Goal: Obtain resource: Obtain resource

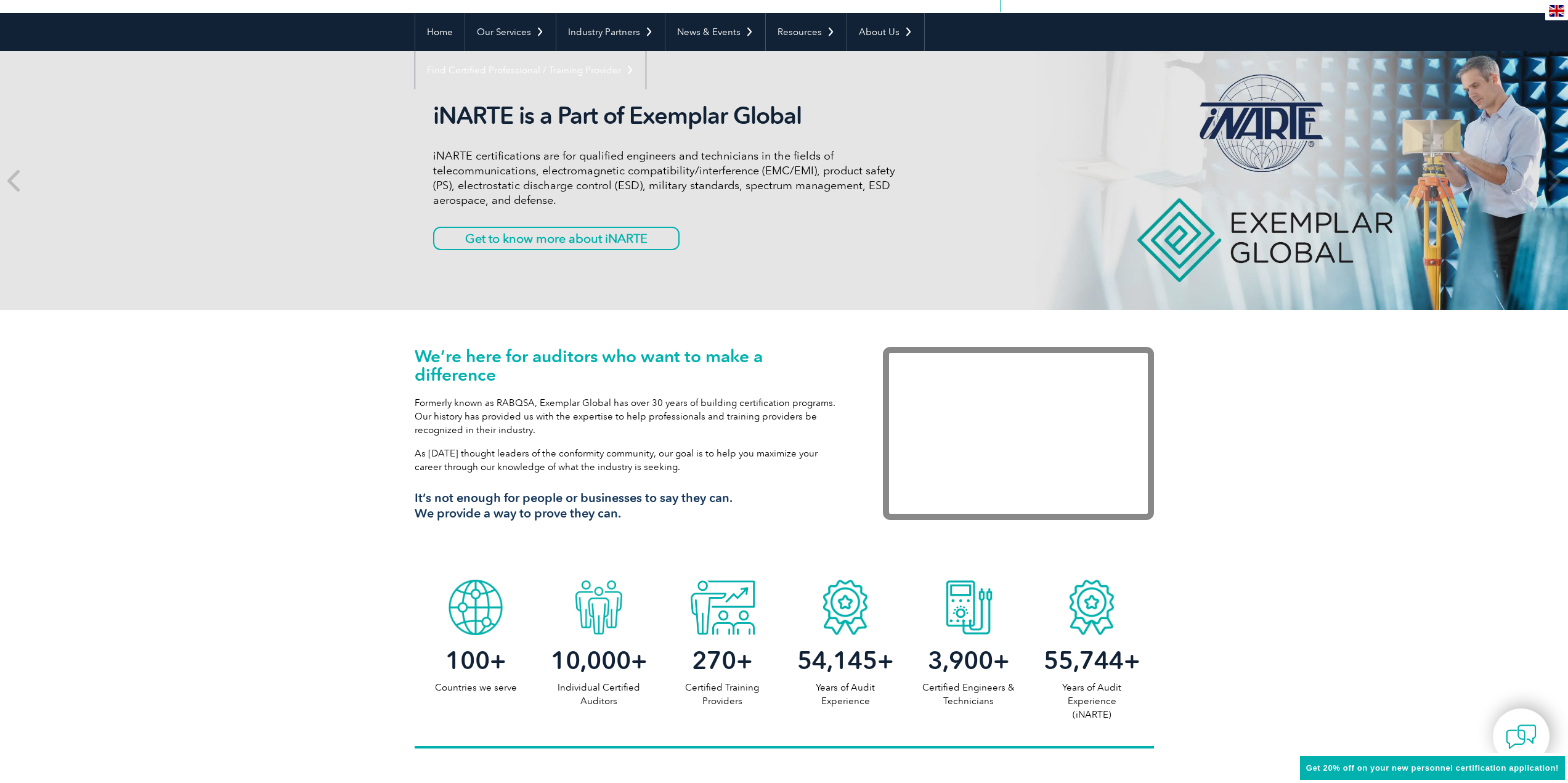
scroll to position [164, 0]
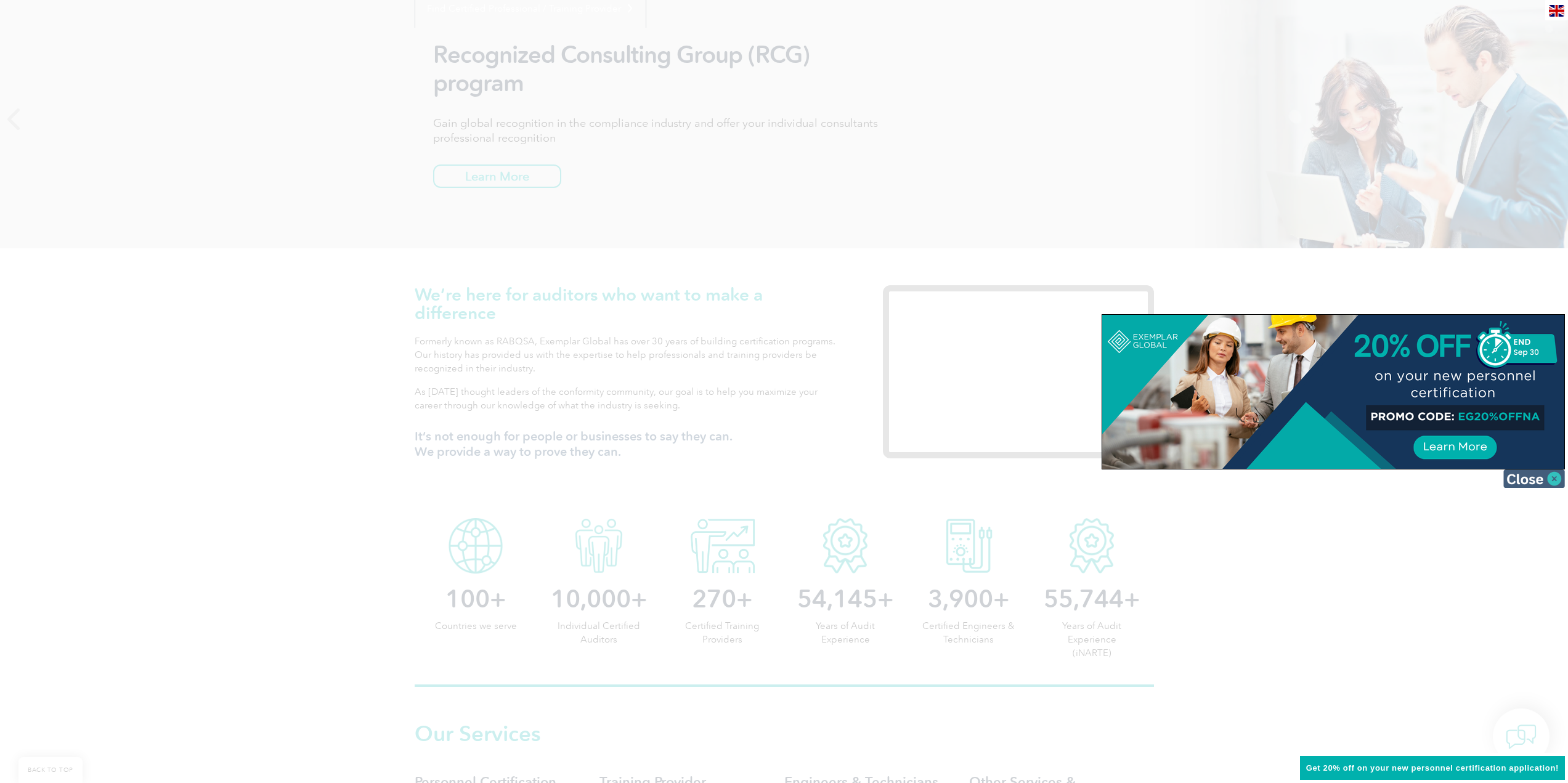
click at [1558, 477] on img at bounding box center [1534, 478] width 62 height 18
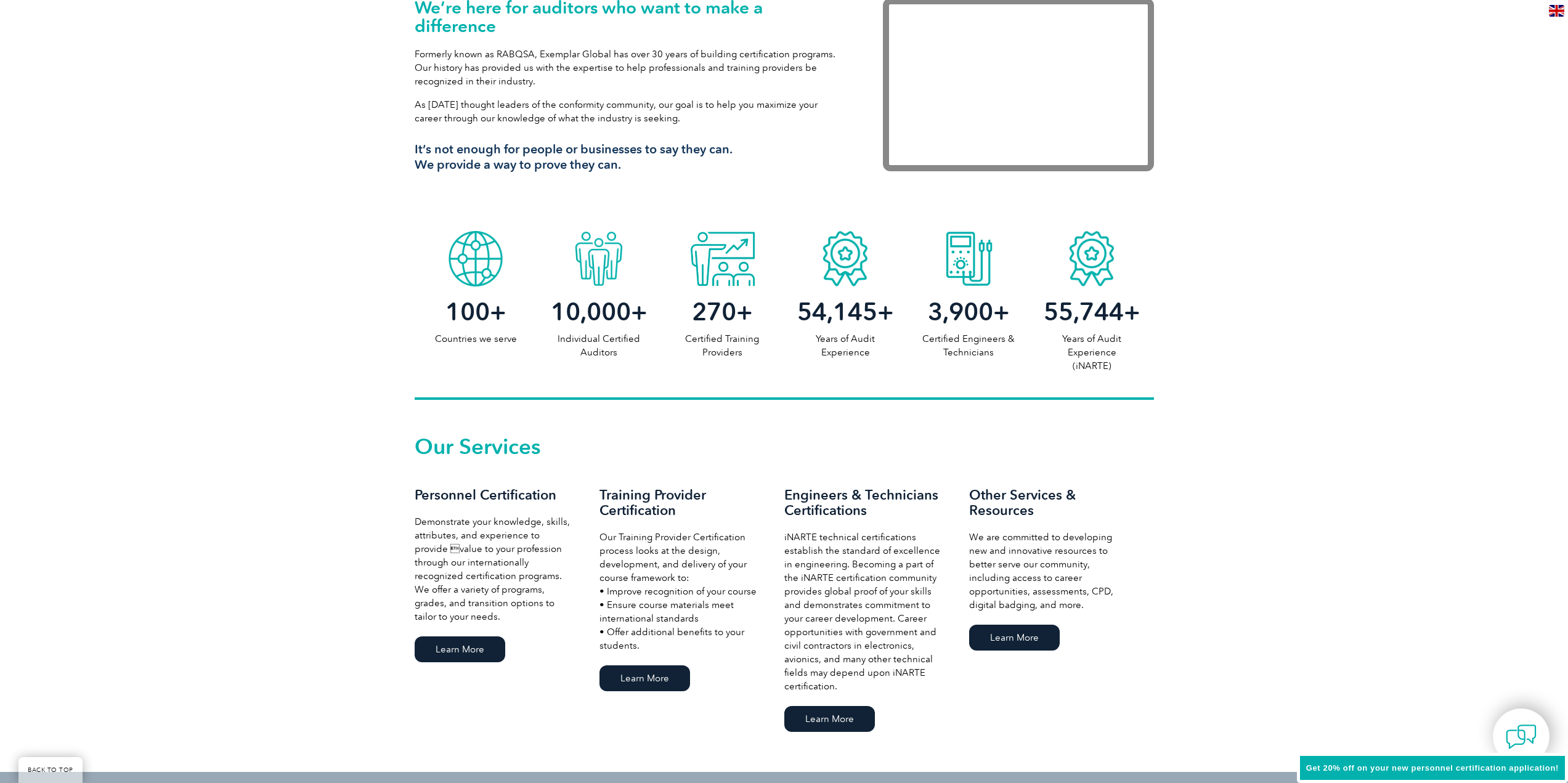
scroll to position [492, 0]
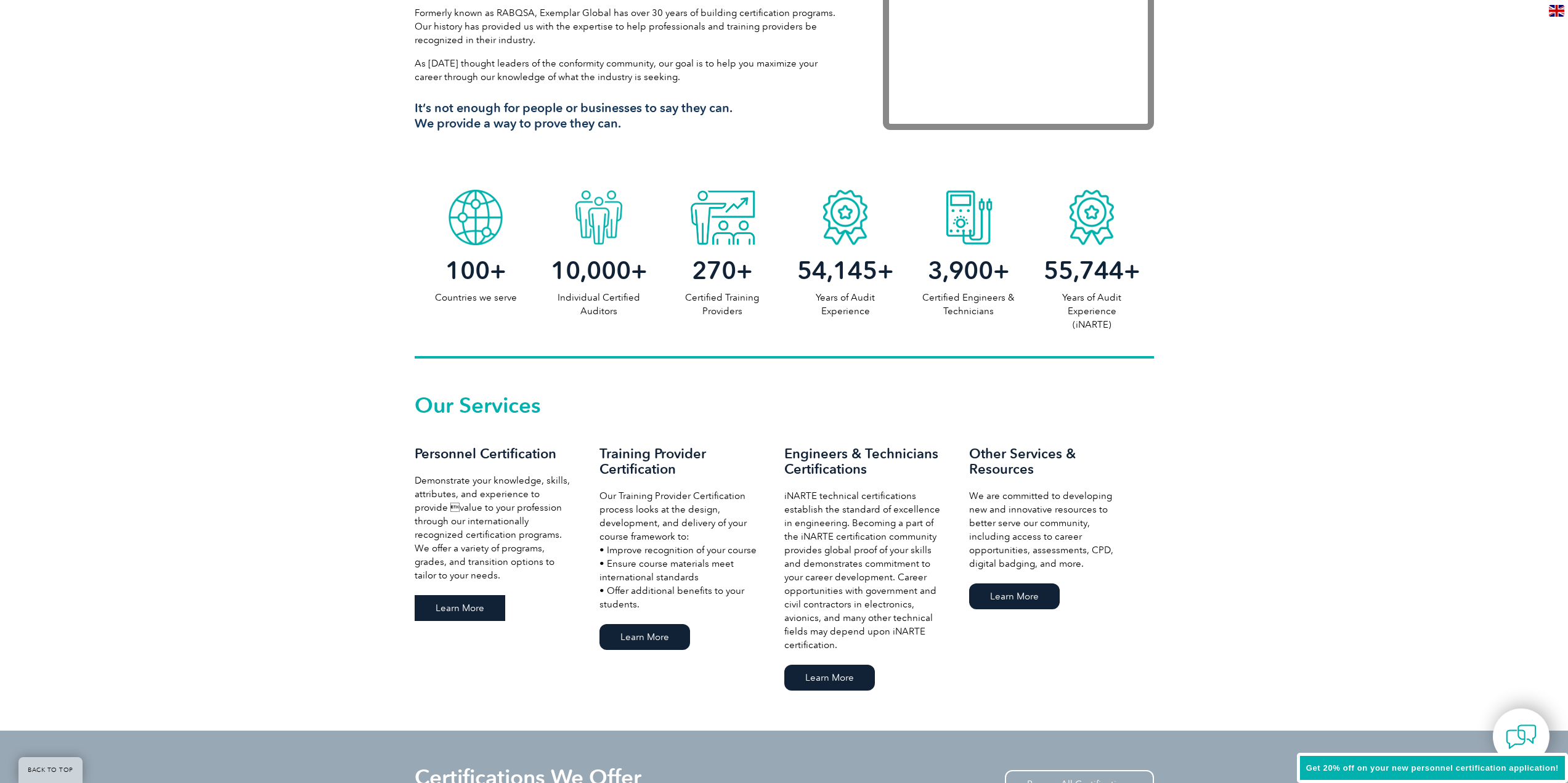
click at [463, 607] on link "Learn More" at bounding box center [460, 608] width 90 height 26
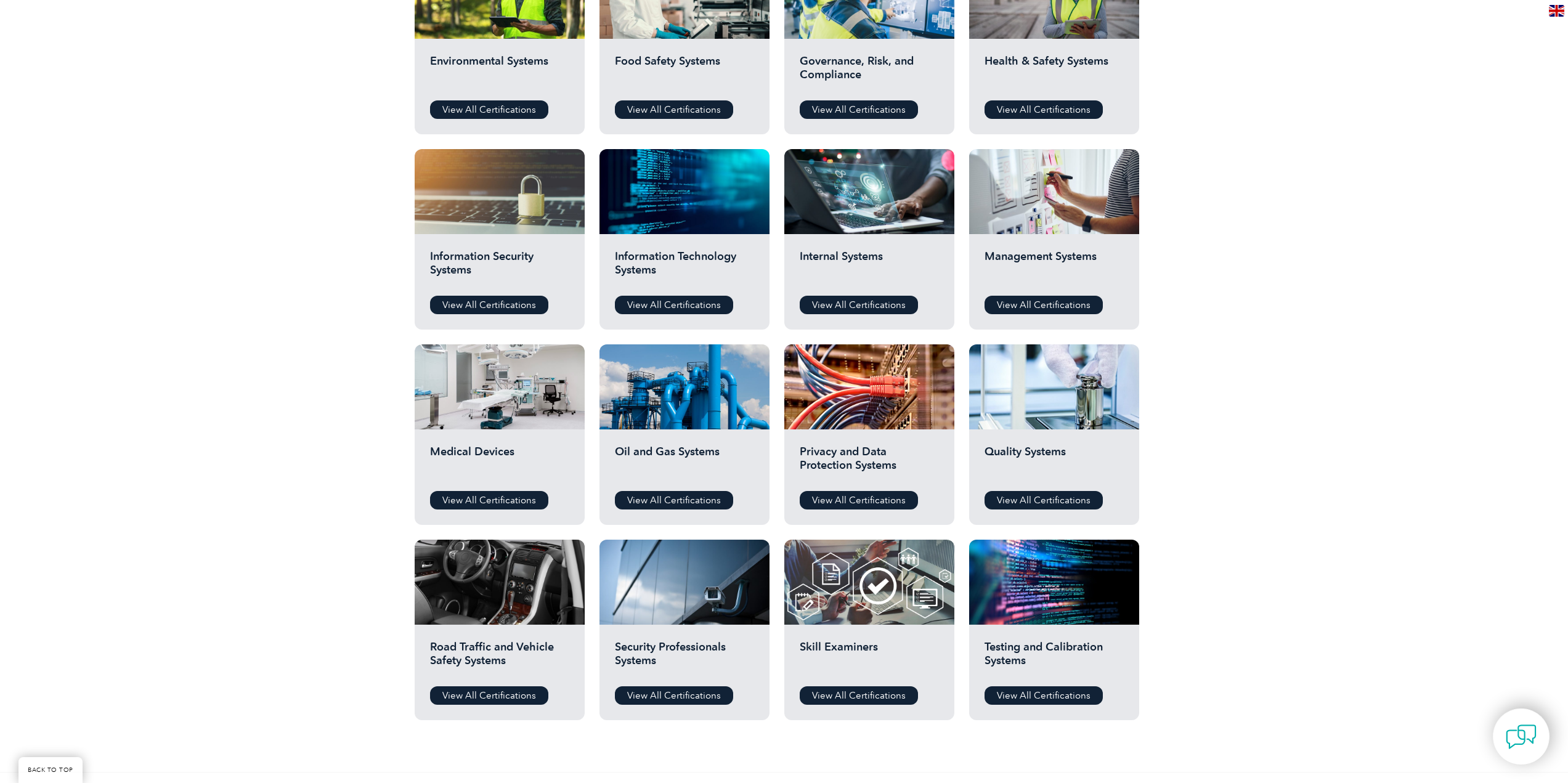
scroll to position [534, 0]
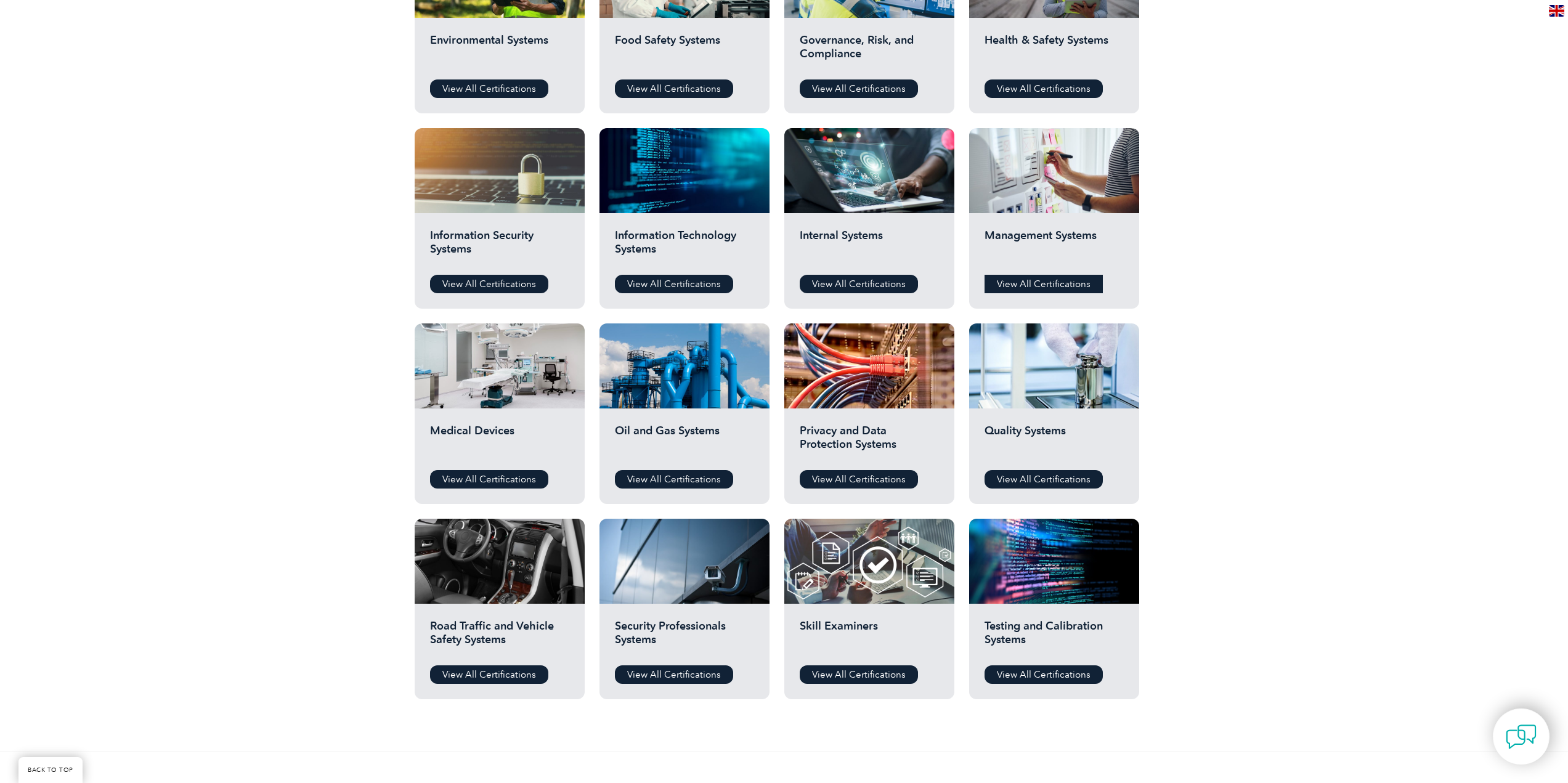
click at [1052, 283] on link "View All Certifications" at bounding box center [1044, 284] width 119 height 18
click at [1056, 478] on link "View All Certifications" at bounding box center [1044, 479] width 119 height 18
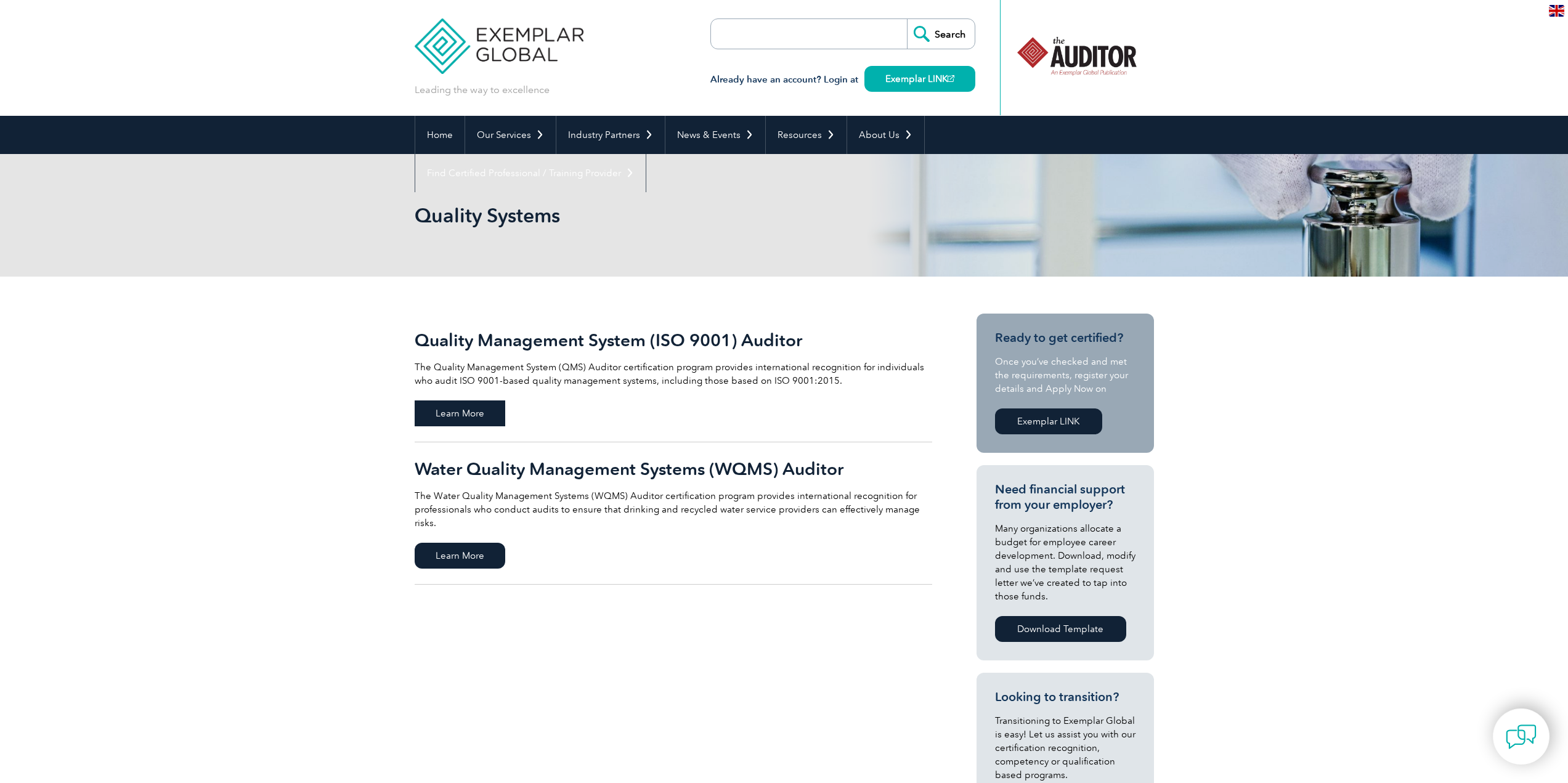
click at [463, 409] on span "Learn More" at bounding box center [460, 413] width 90 height 26
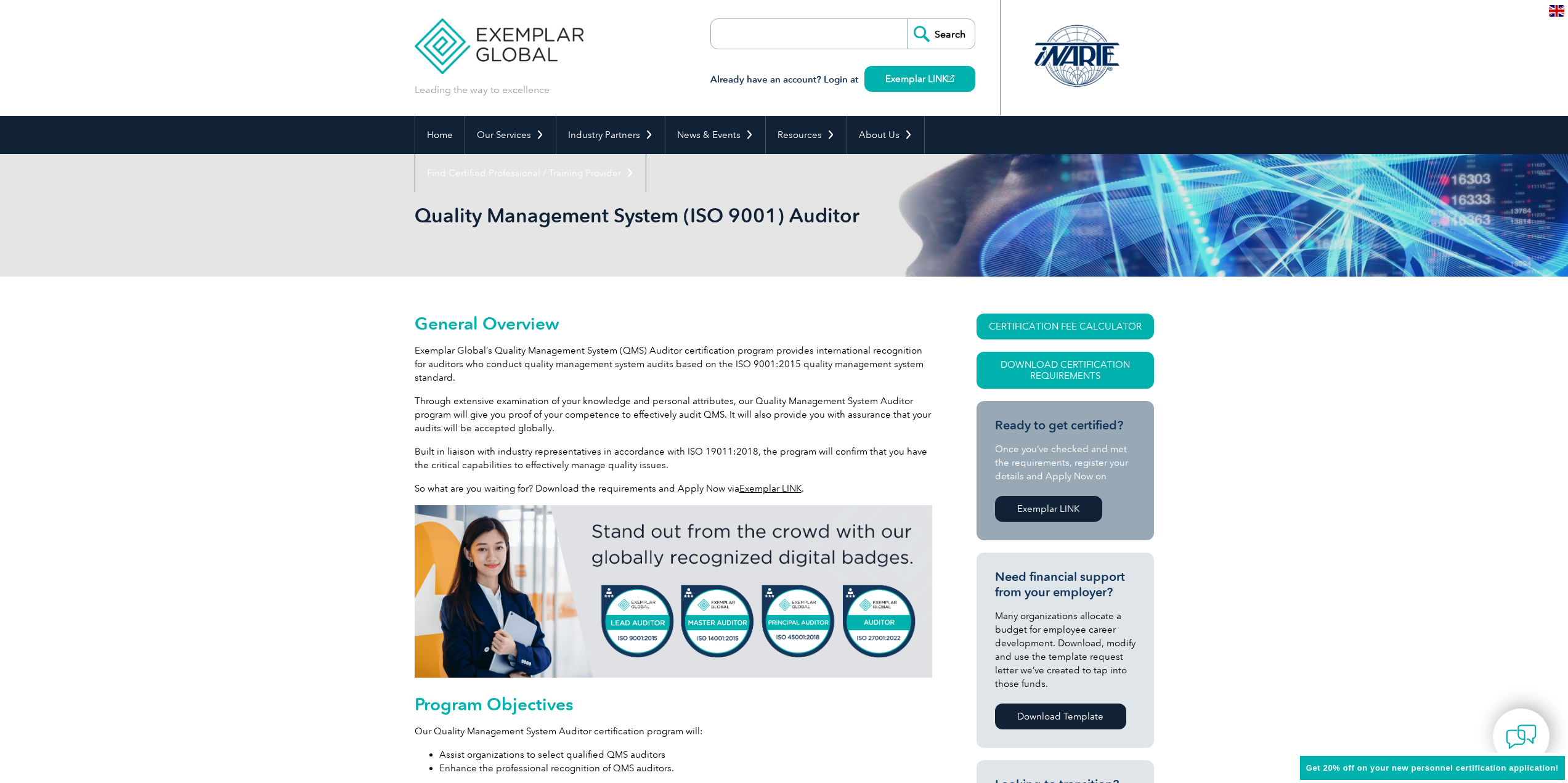
scroll to position [123, 0]
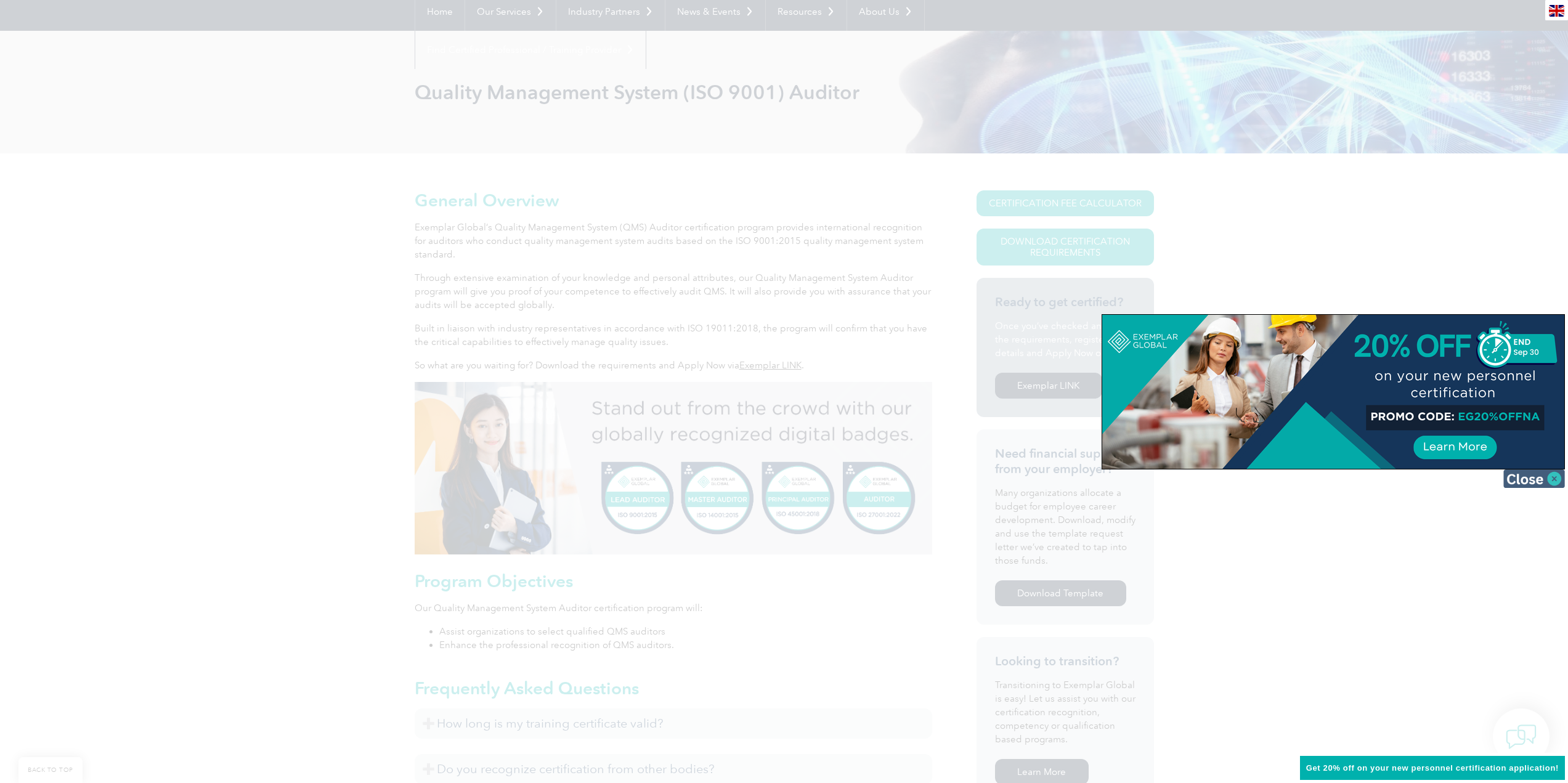
click at [1551, 477] on img at bounding box center [1534, 478] width 62 height 18
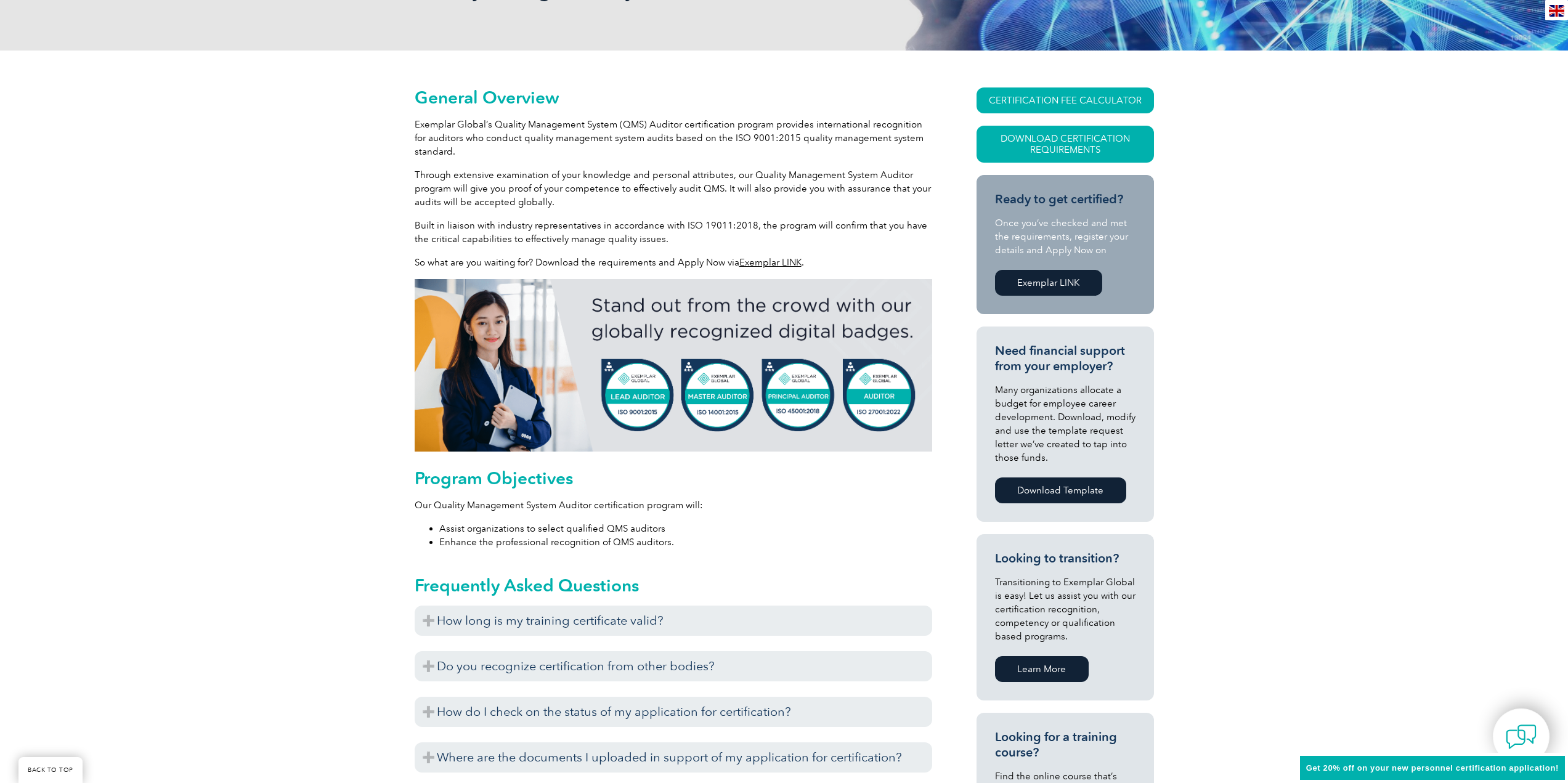
scroll to position [267, 0]
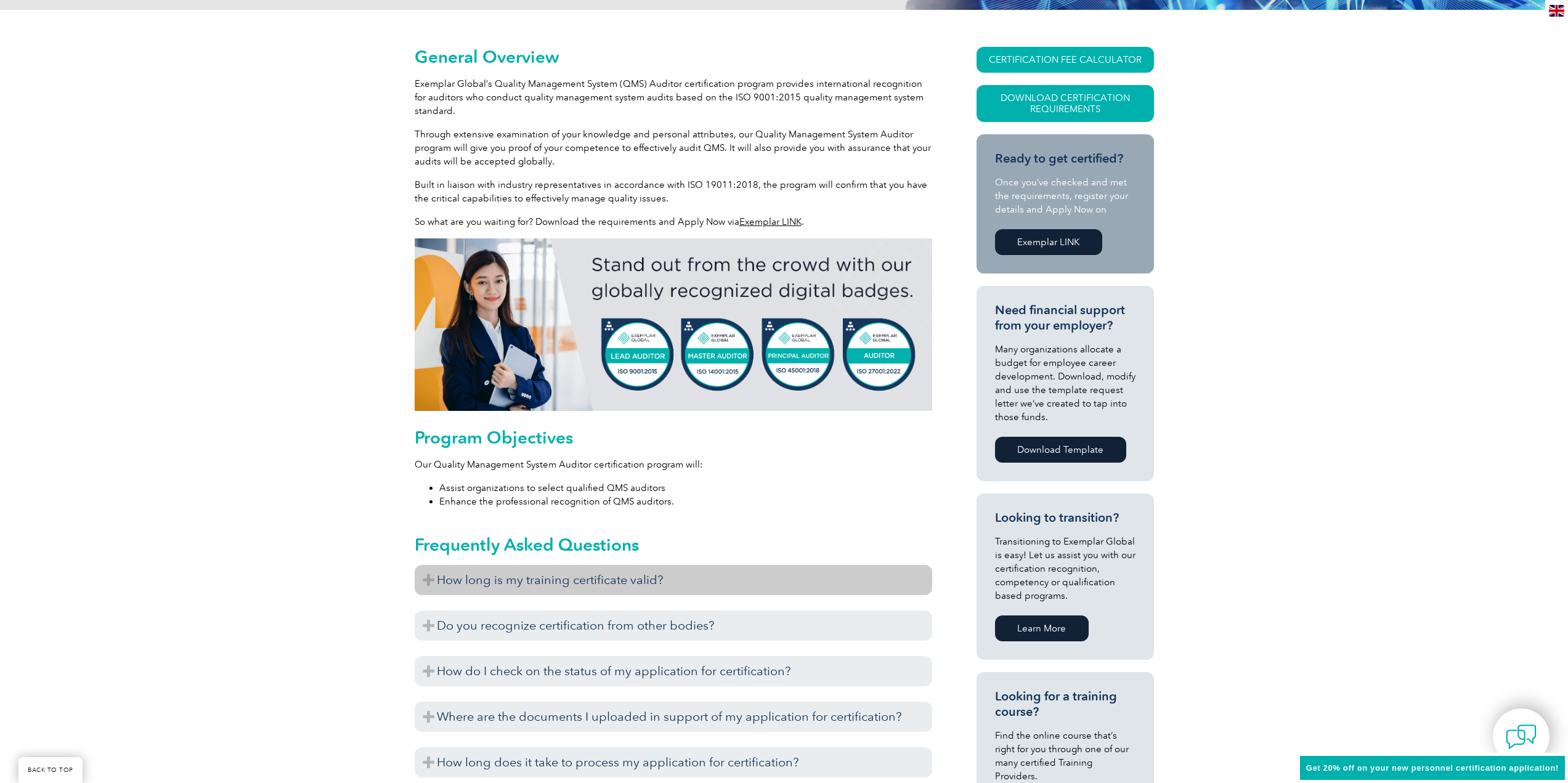
click at [423, 582] on h3 "How long is my training certificate valid?" at bounding box center [673, 580] width 517 height 30
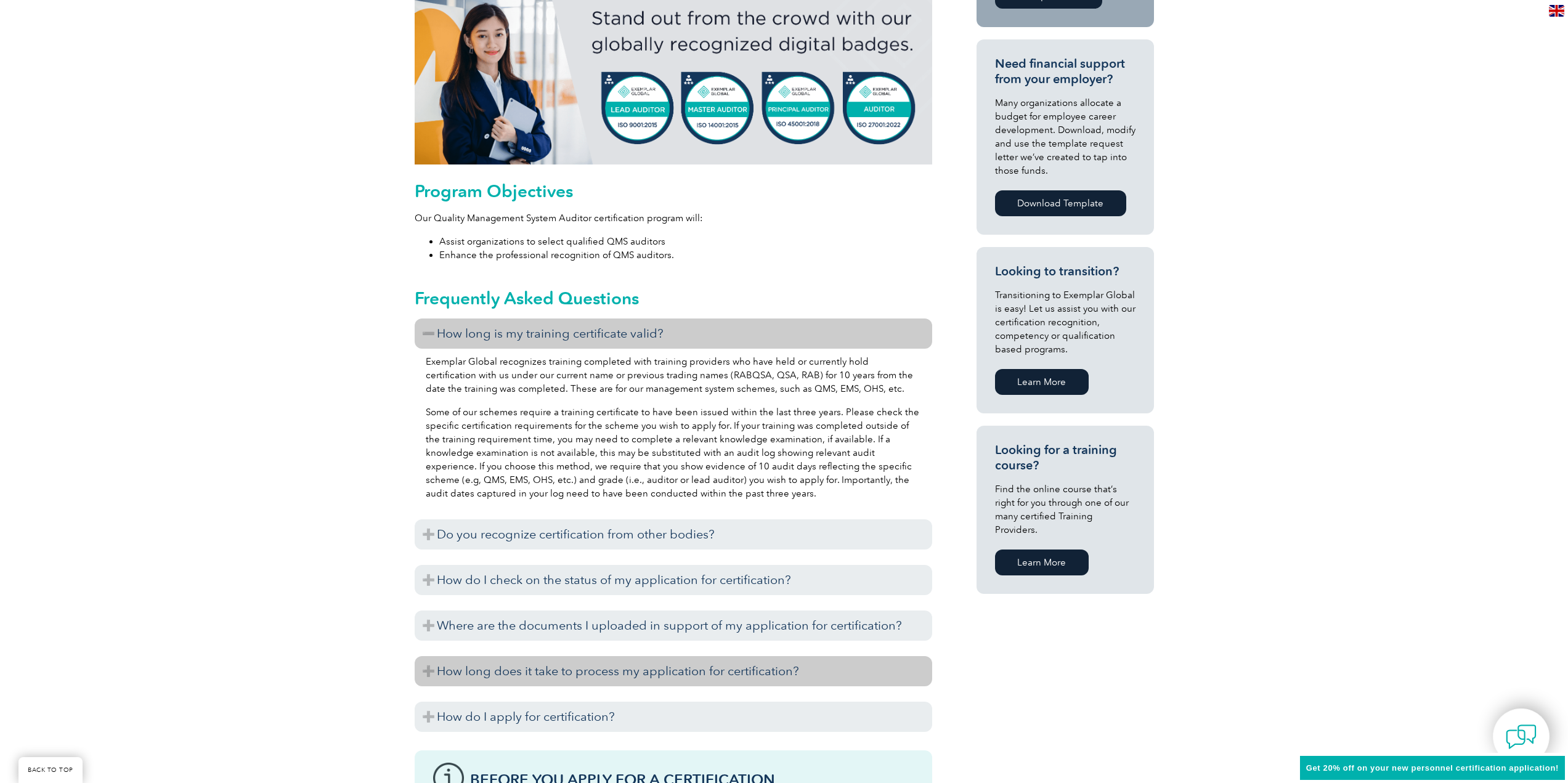
scroll to position [534, 0]
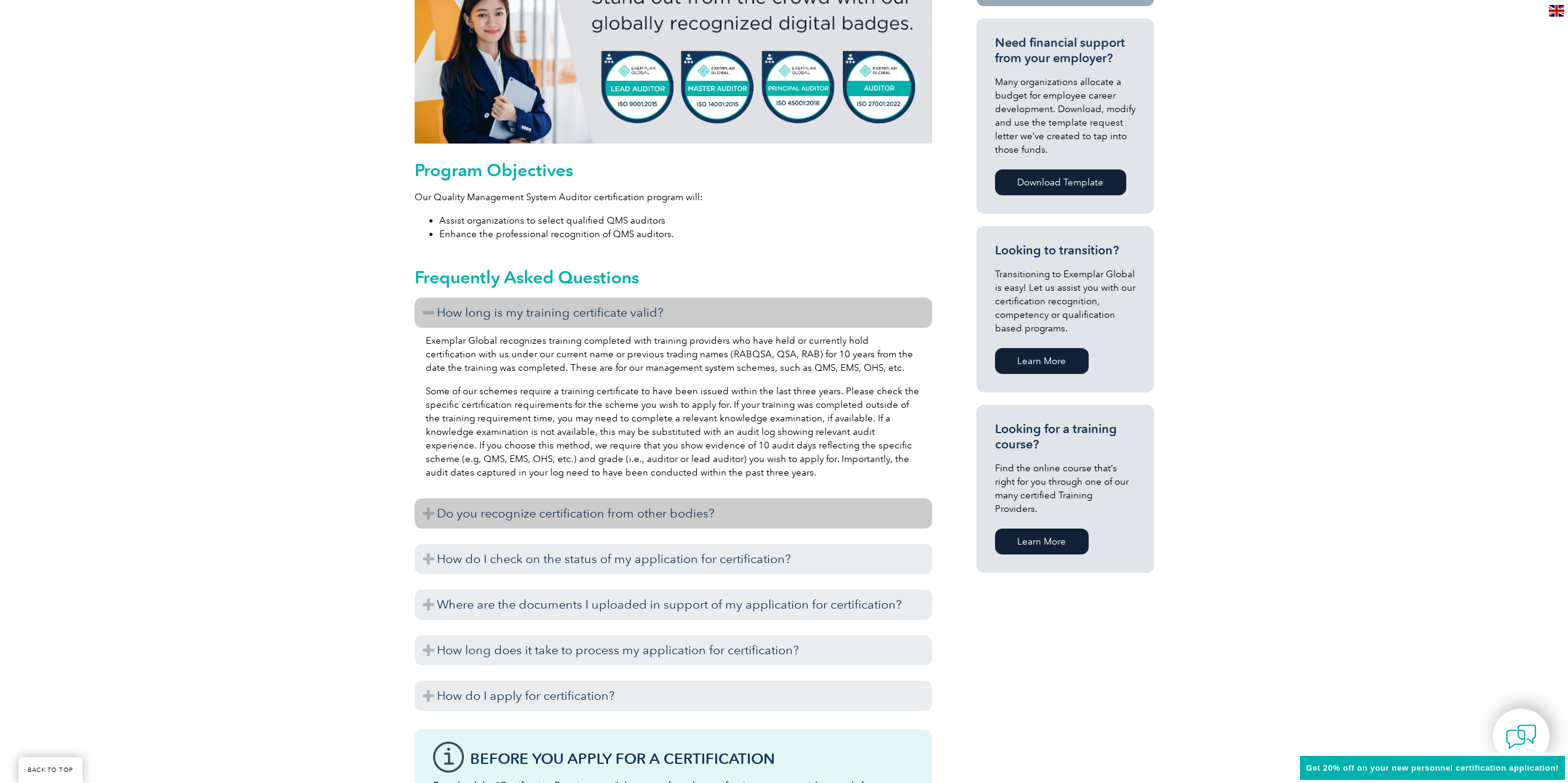
click at [429, 511] on h3 "Do you recognize certification from other bodies?" at bounding box center [673, 513] width 517 height 30
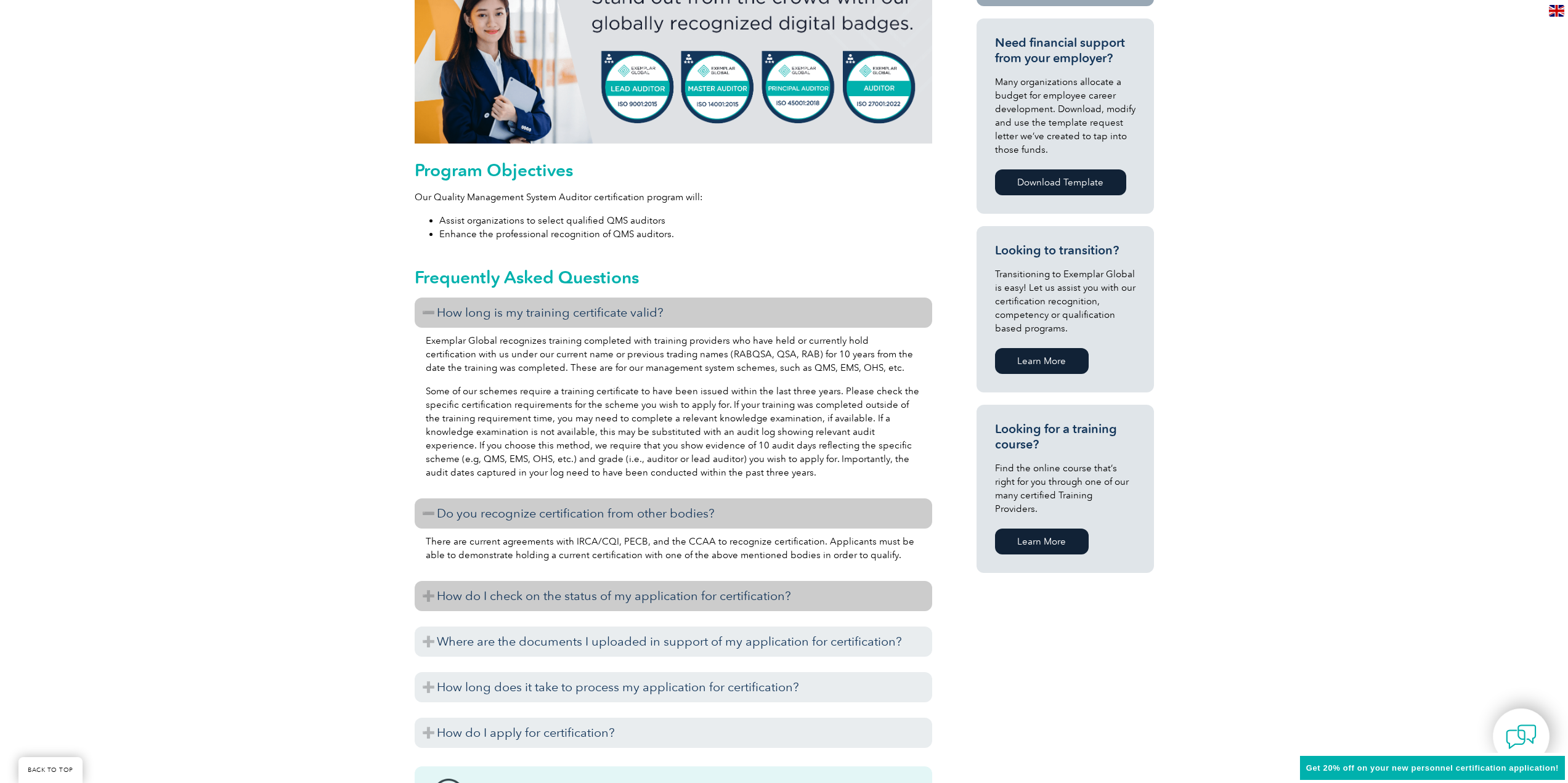
click at [434, 591] on h3 "How do I check on the status of my application for certification?" at bounding box center [673, 596] width 517 height 30
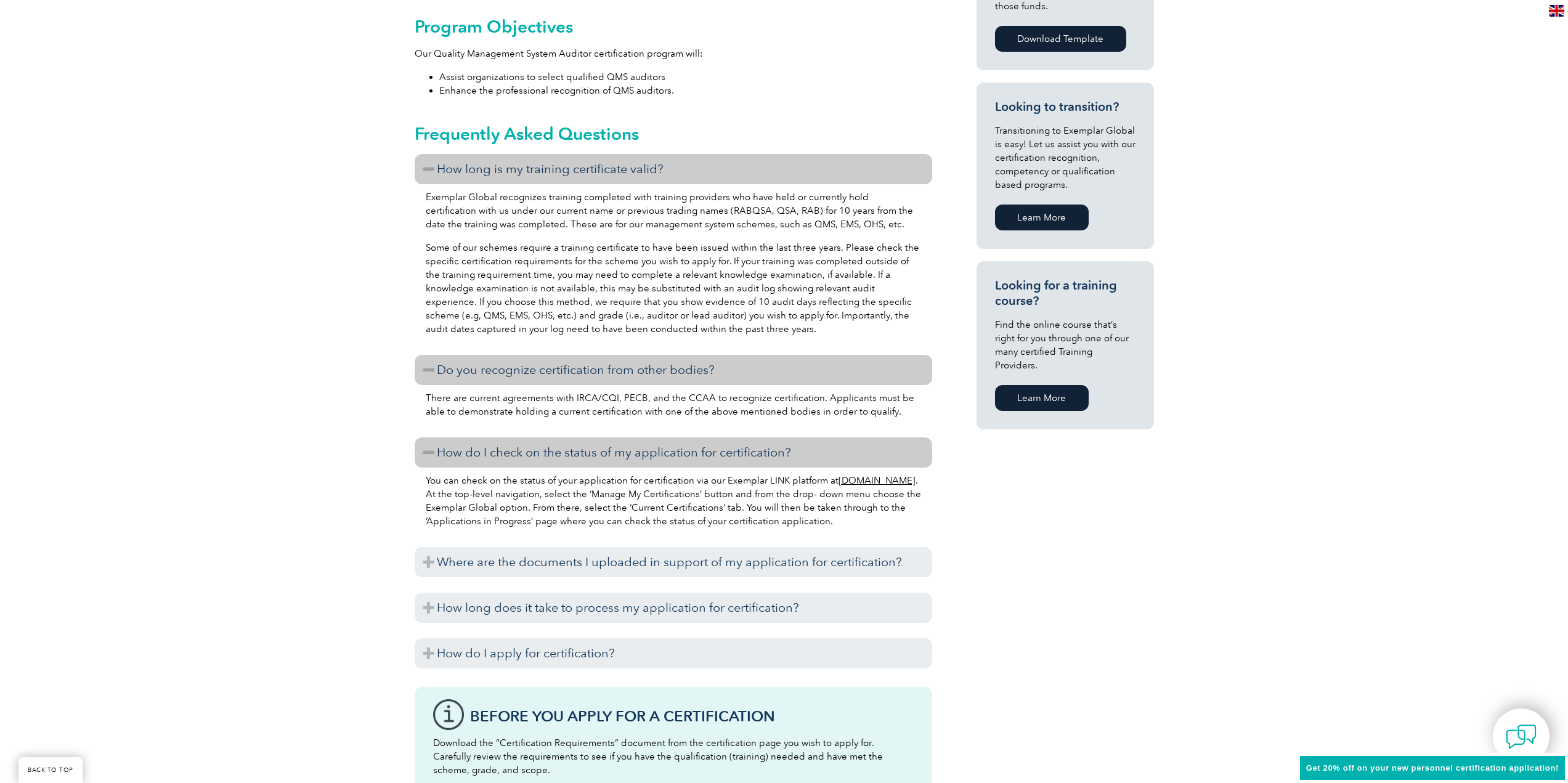
scroll to position [698, 0]
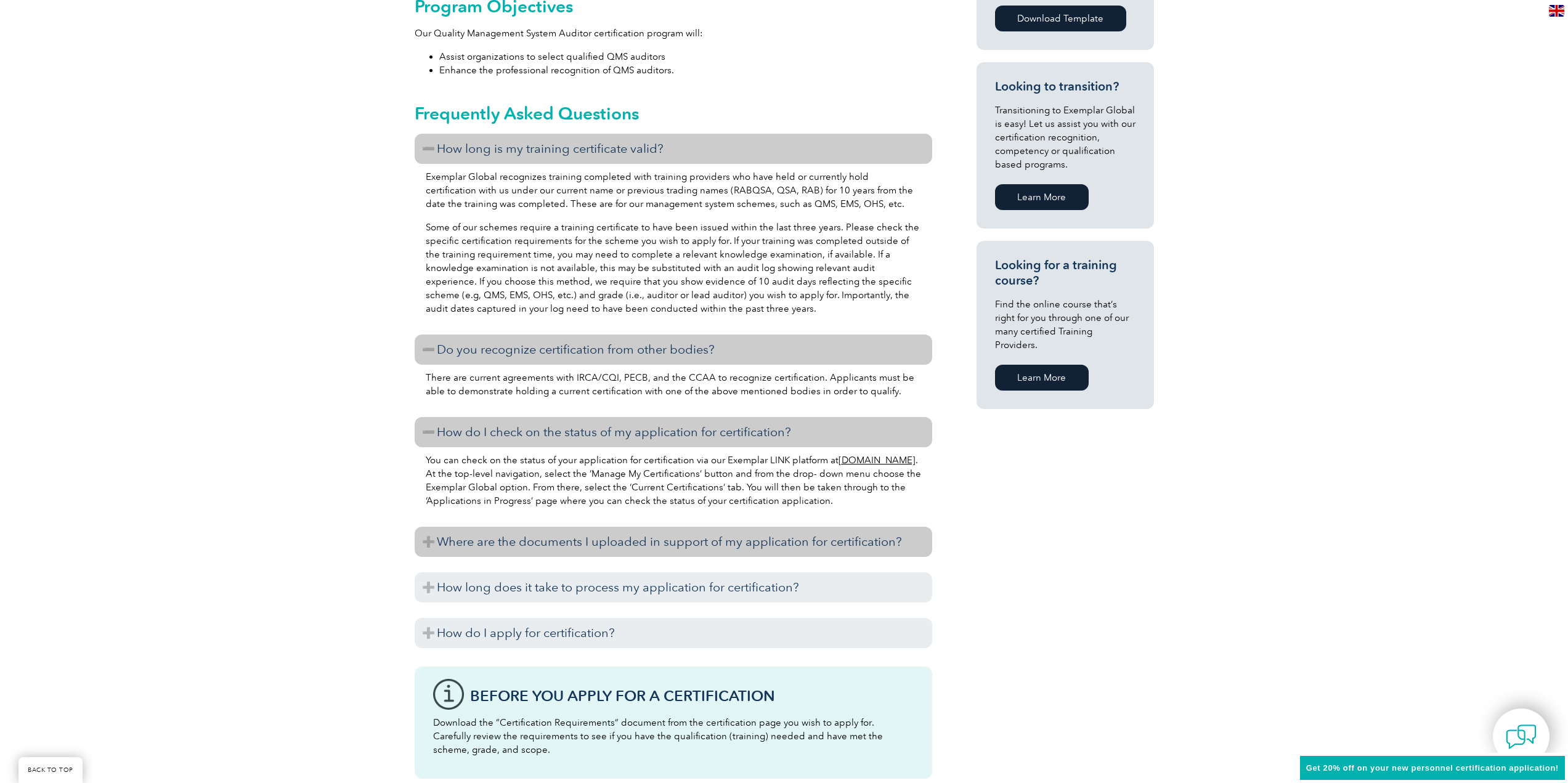
click at [438, 542] on h3 "Where are the documents I uploaded in support of my application for certificati…" at bounding box center [673, 542] width 517 height 30
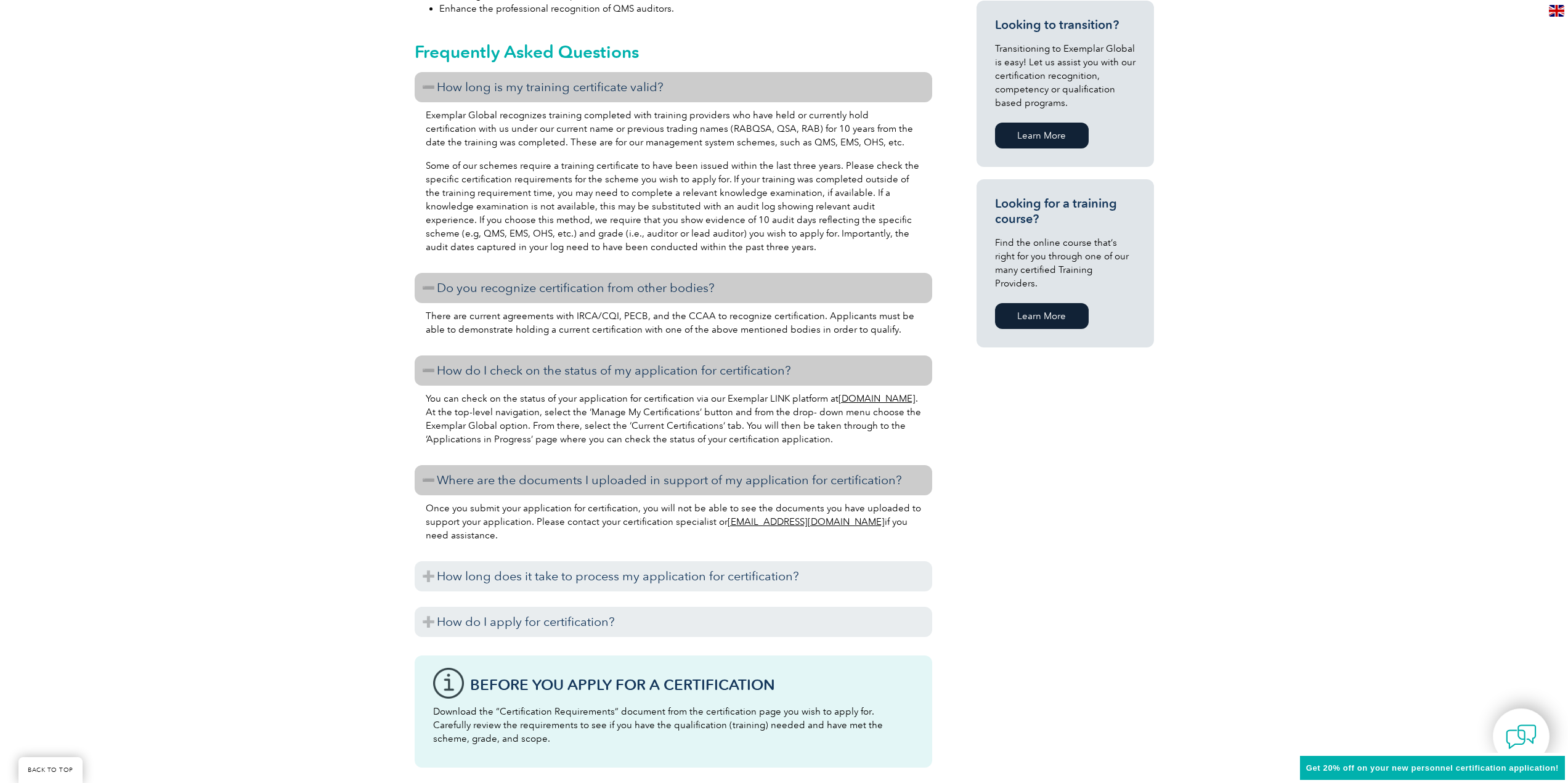
scroll to position [821, 0]
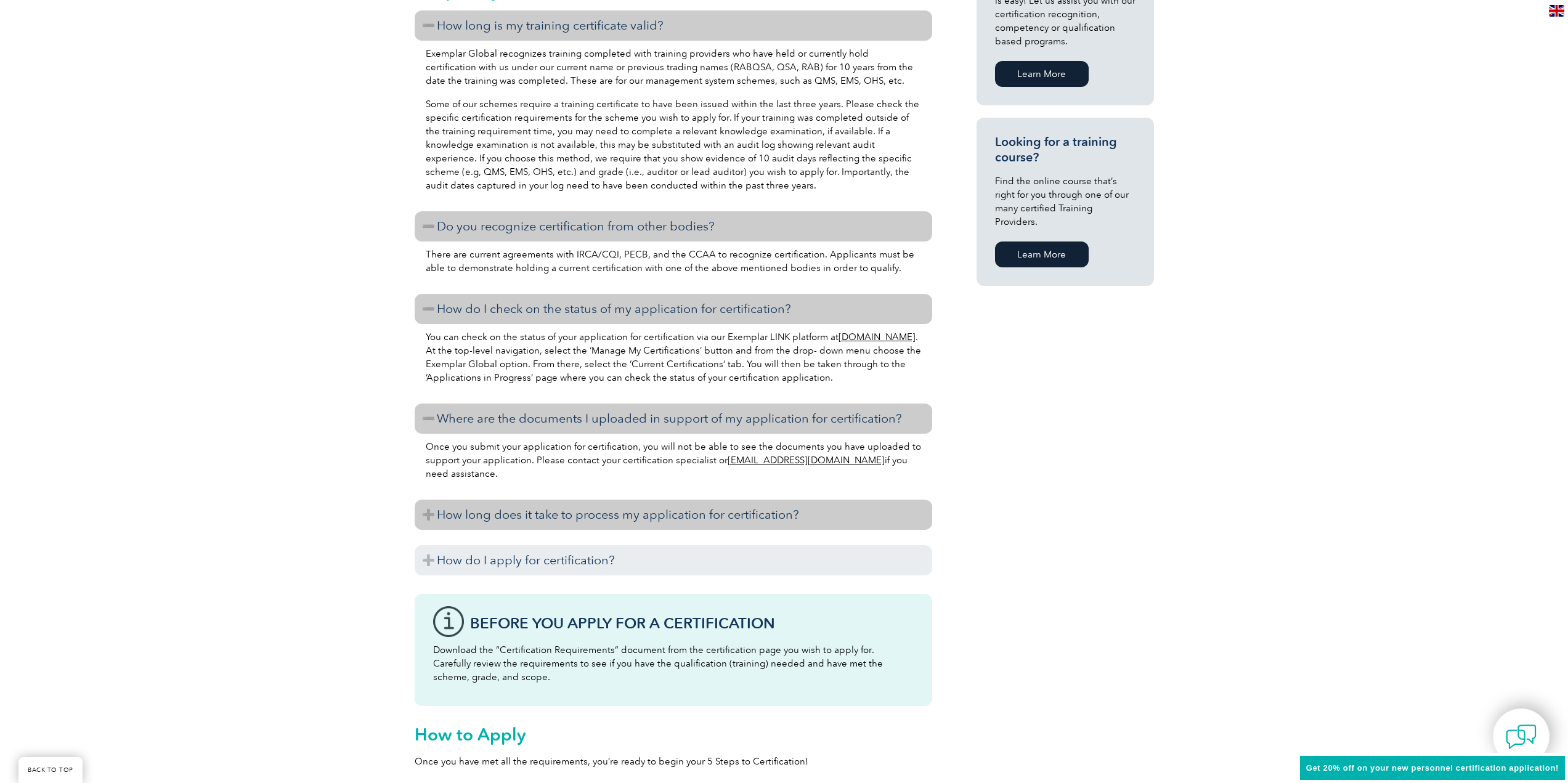
click at [438, 512] on h3 "How long does it take to process my application for certification?" at bounding box center [673, 514] width 517 height 30
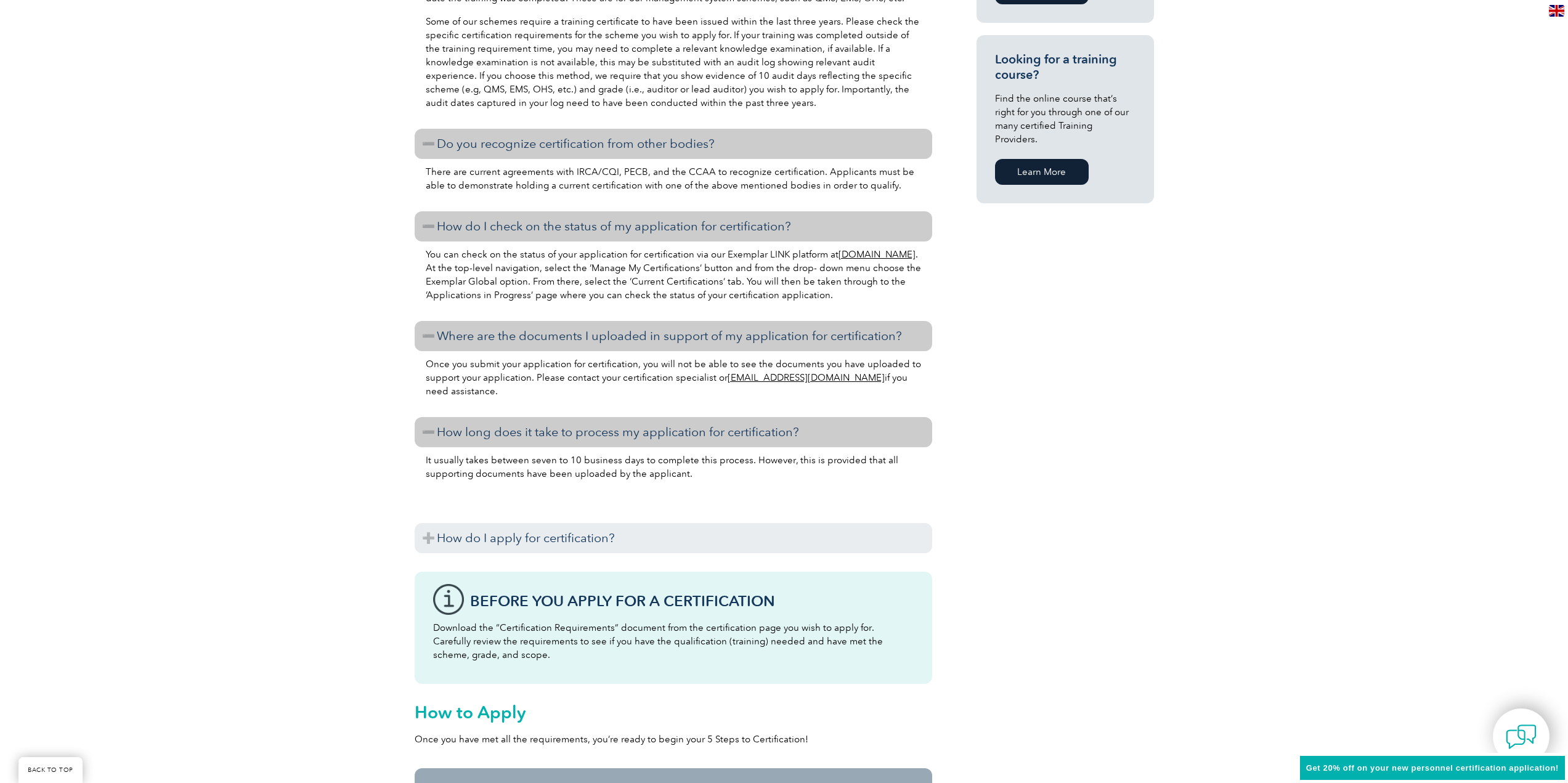
scroll to position [924, 0]
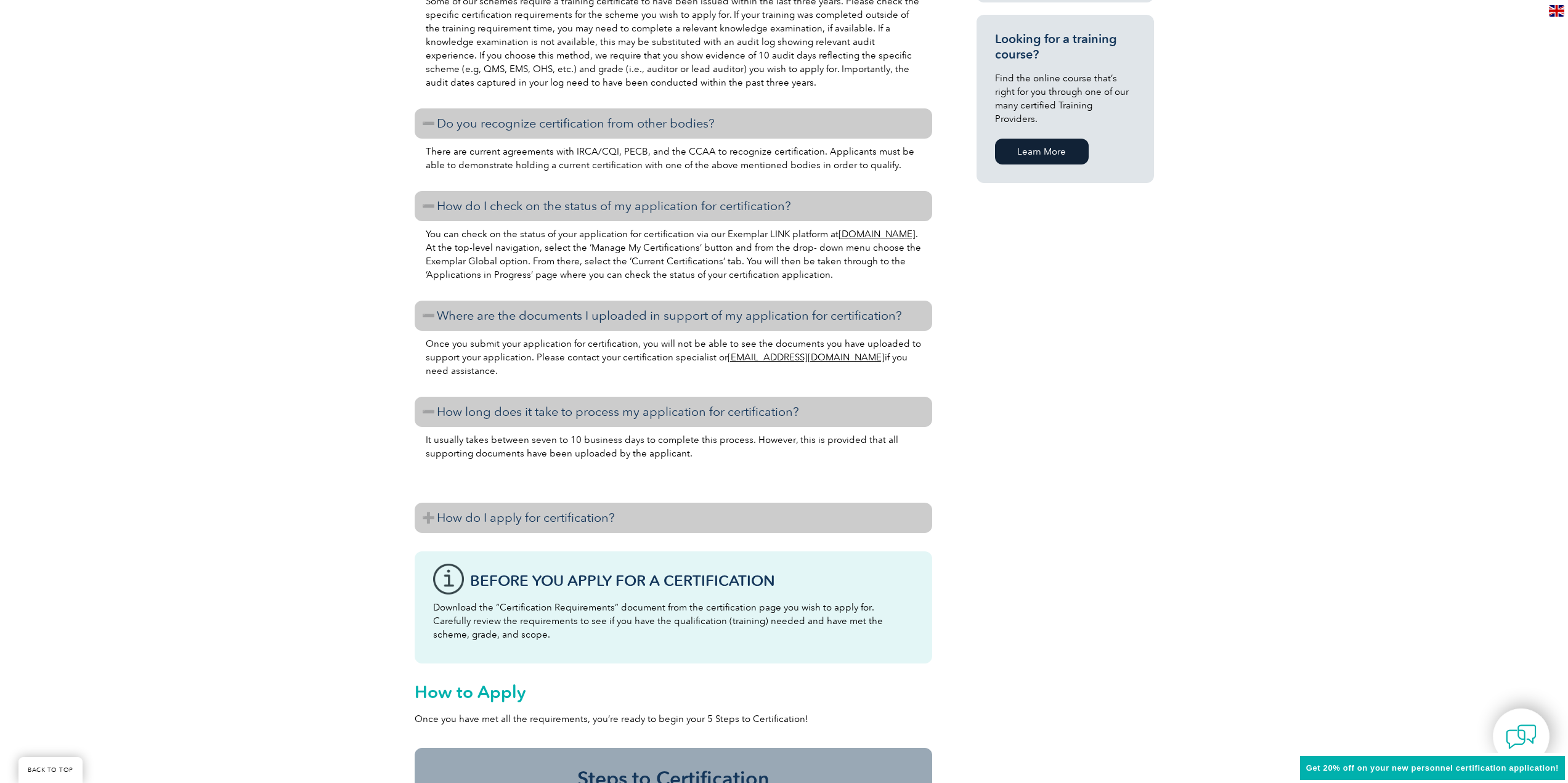
click at [431, 513] on h3 "How do I apply for certification?" at bounding box center [673, 517] width 517 height 30
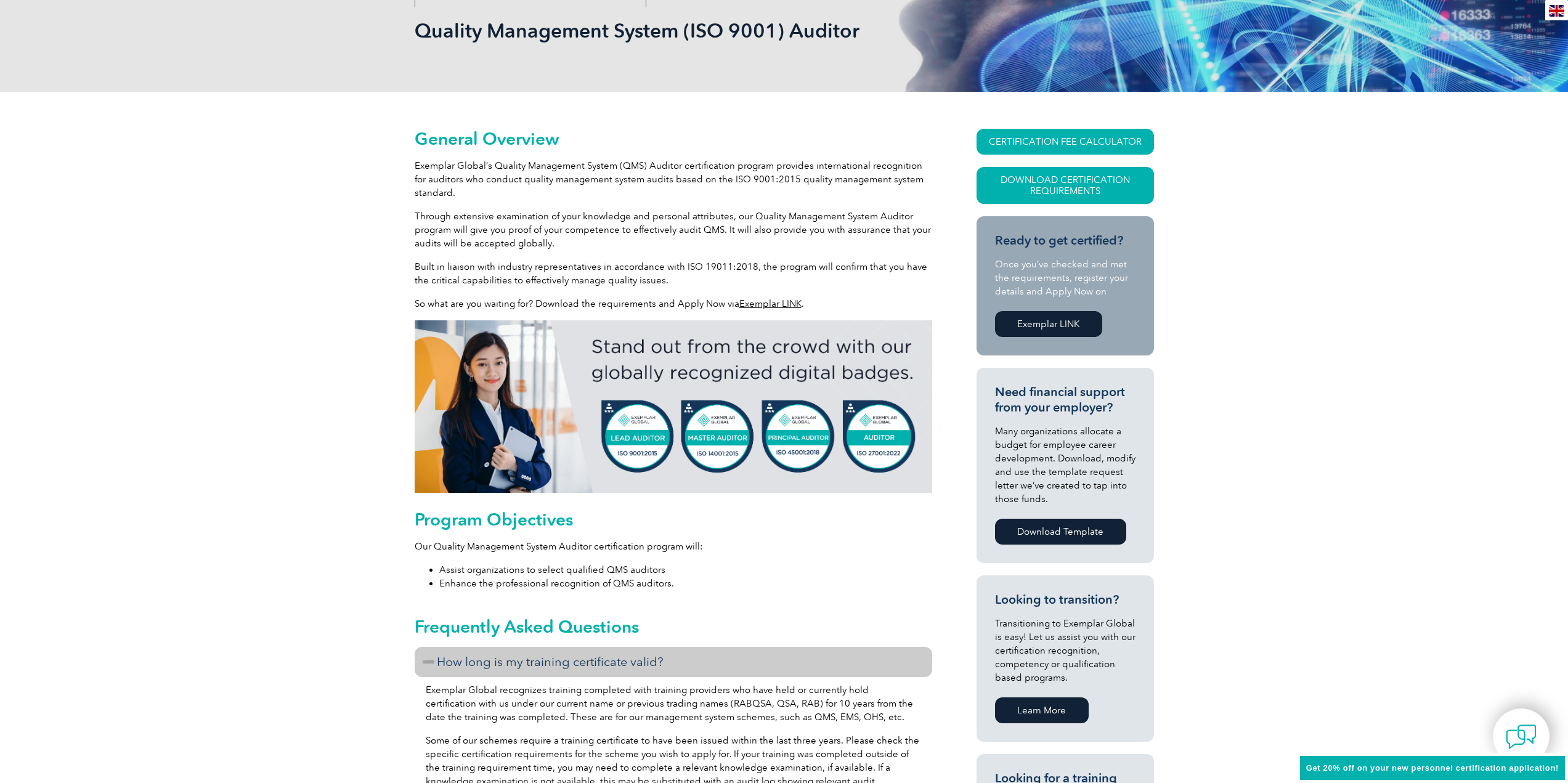
scroll to position [0, 0]
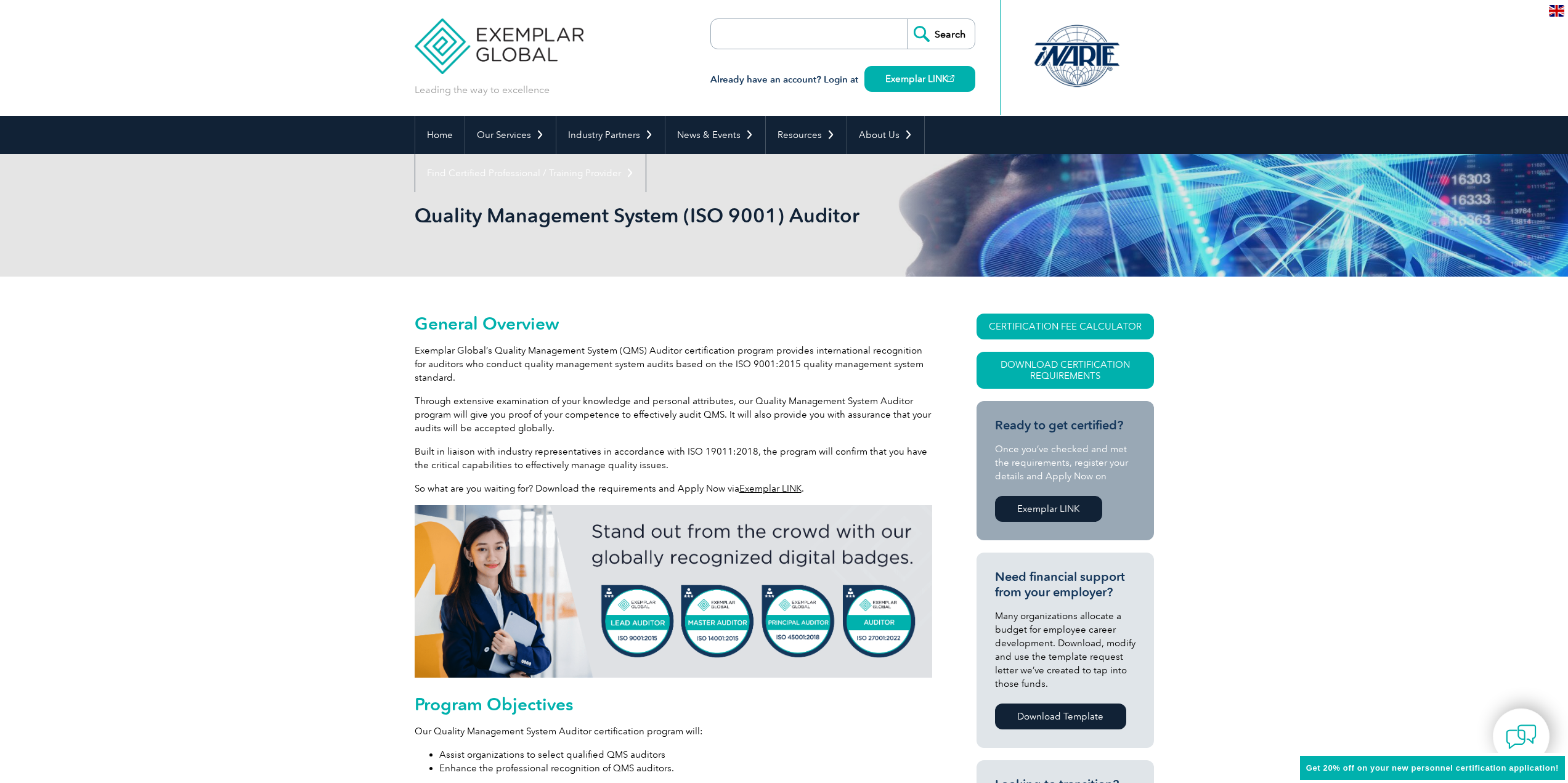
click at [480, 40] on img at bounding box center [500, 37] width 169 height 74
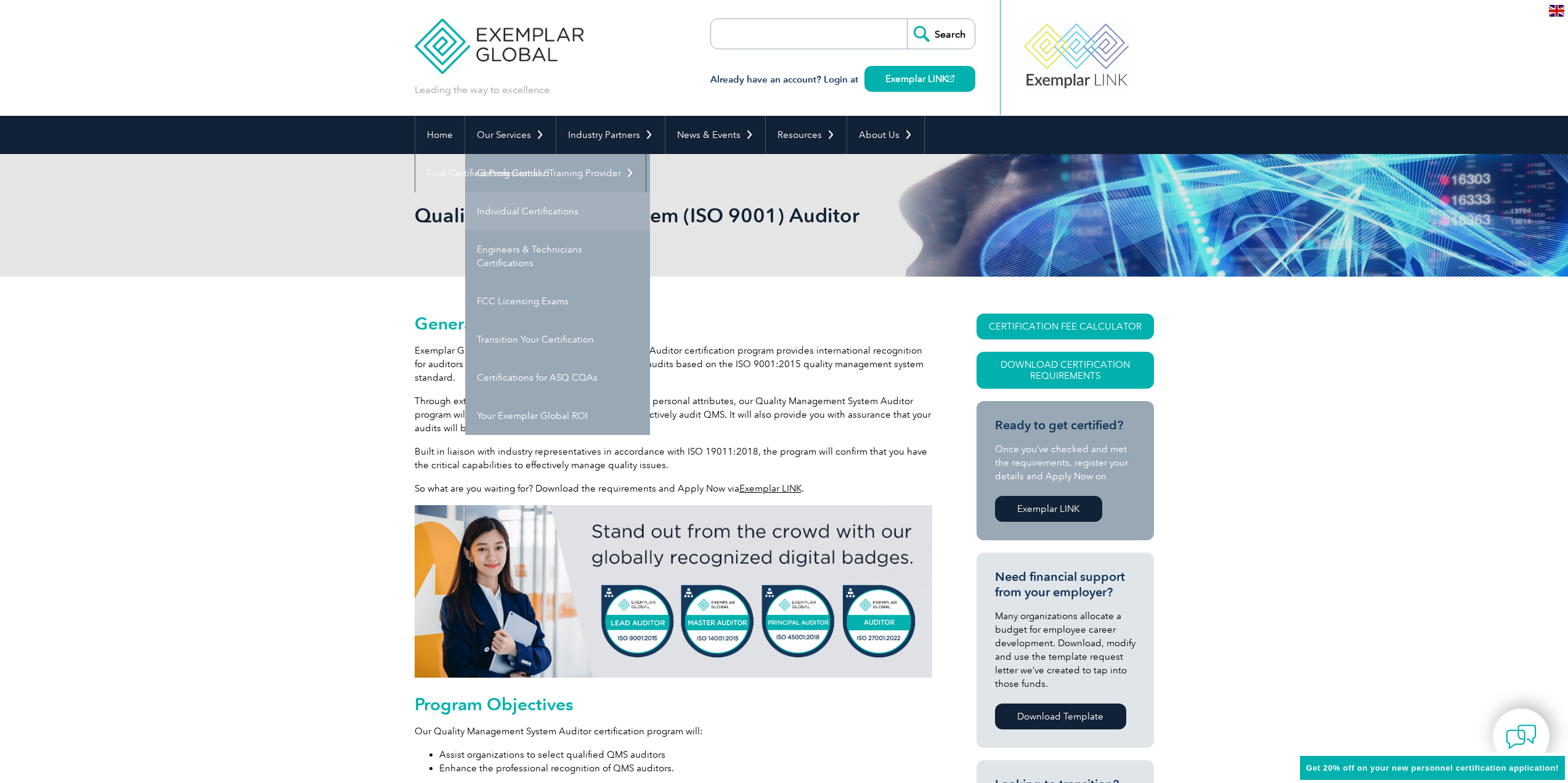
click at [535, 210] on link "Individual Certifications" at bounding box center [557, 212] width 185 height 38
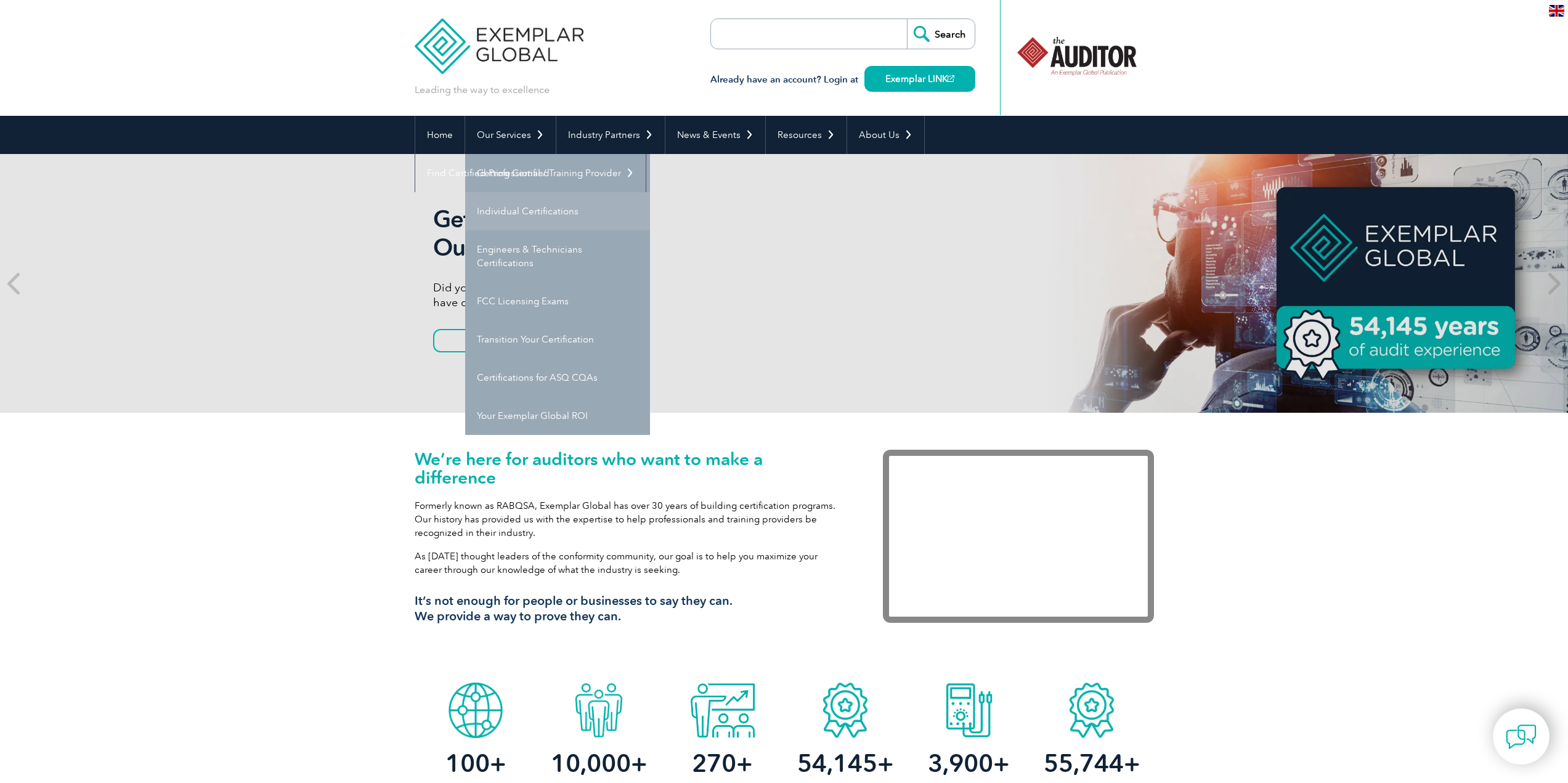
click at [526, 213] on link "Individual Certifications" at bounding box center [557, 212] width 185 height 38
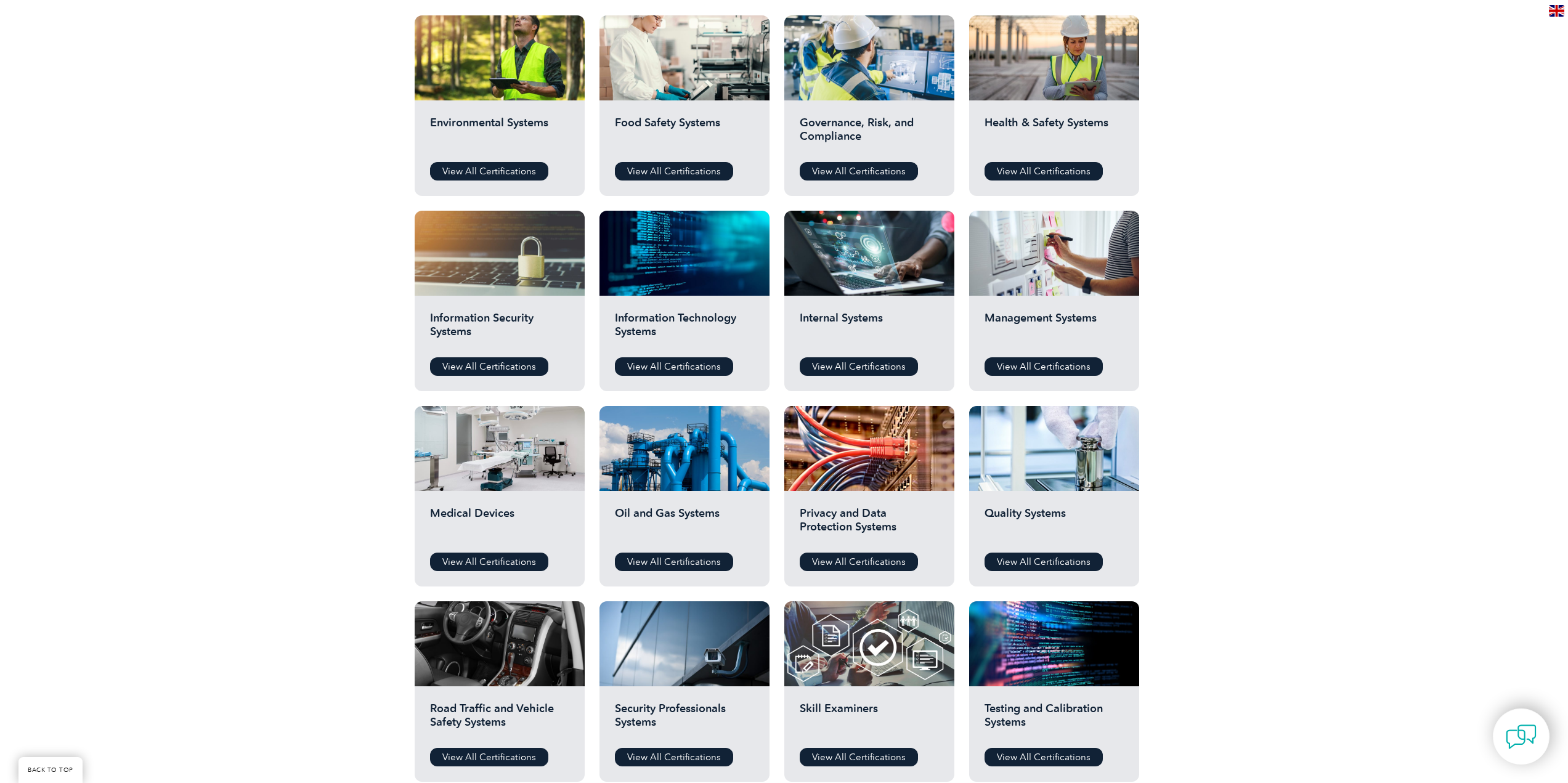
scroll to position [473, 0]
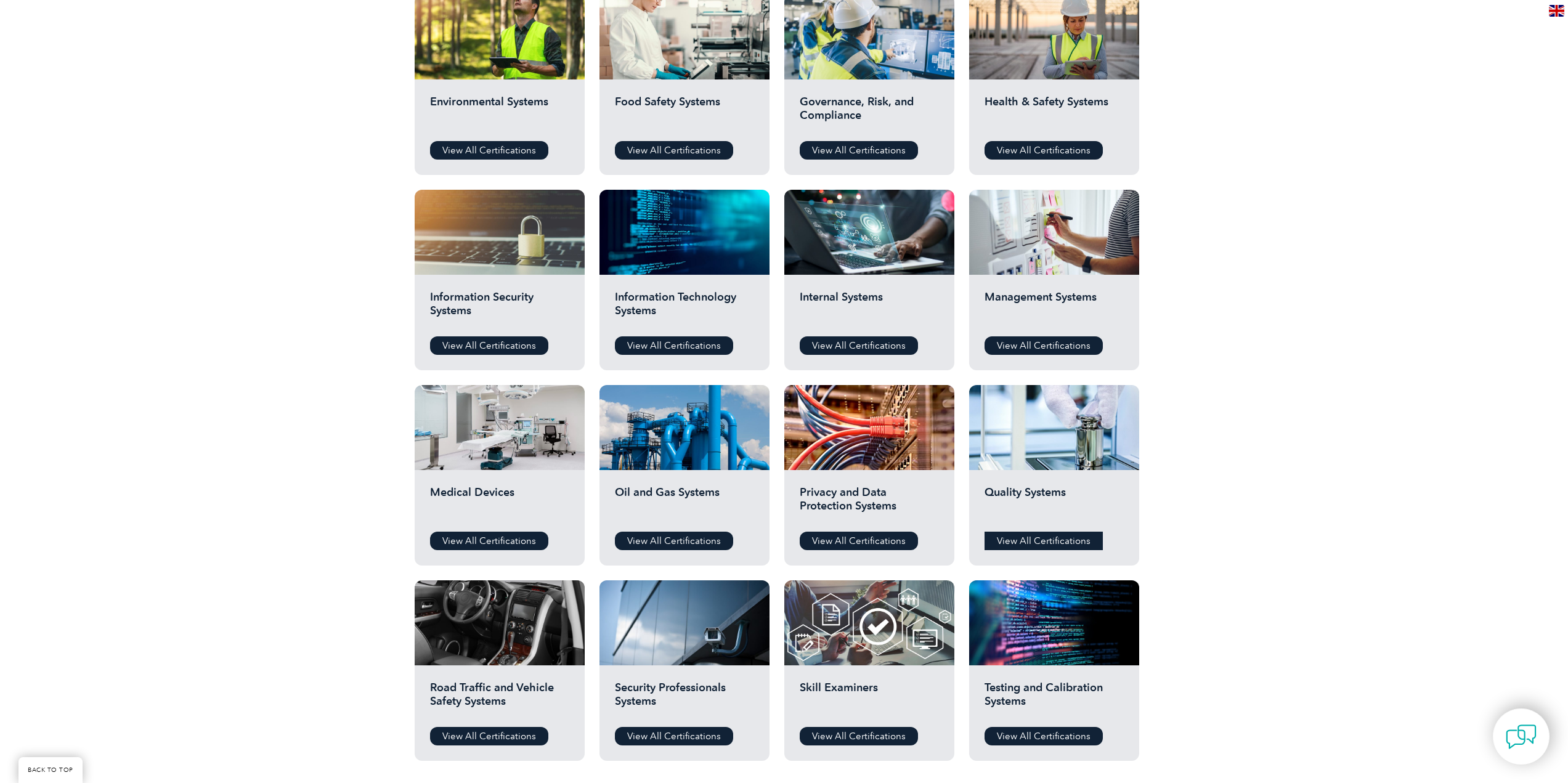
click at [1042, 543] on link "View All Certifications" at bounding box center [1044, 540] width 119 height 18
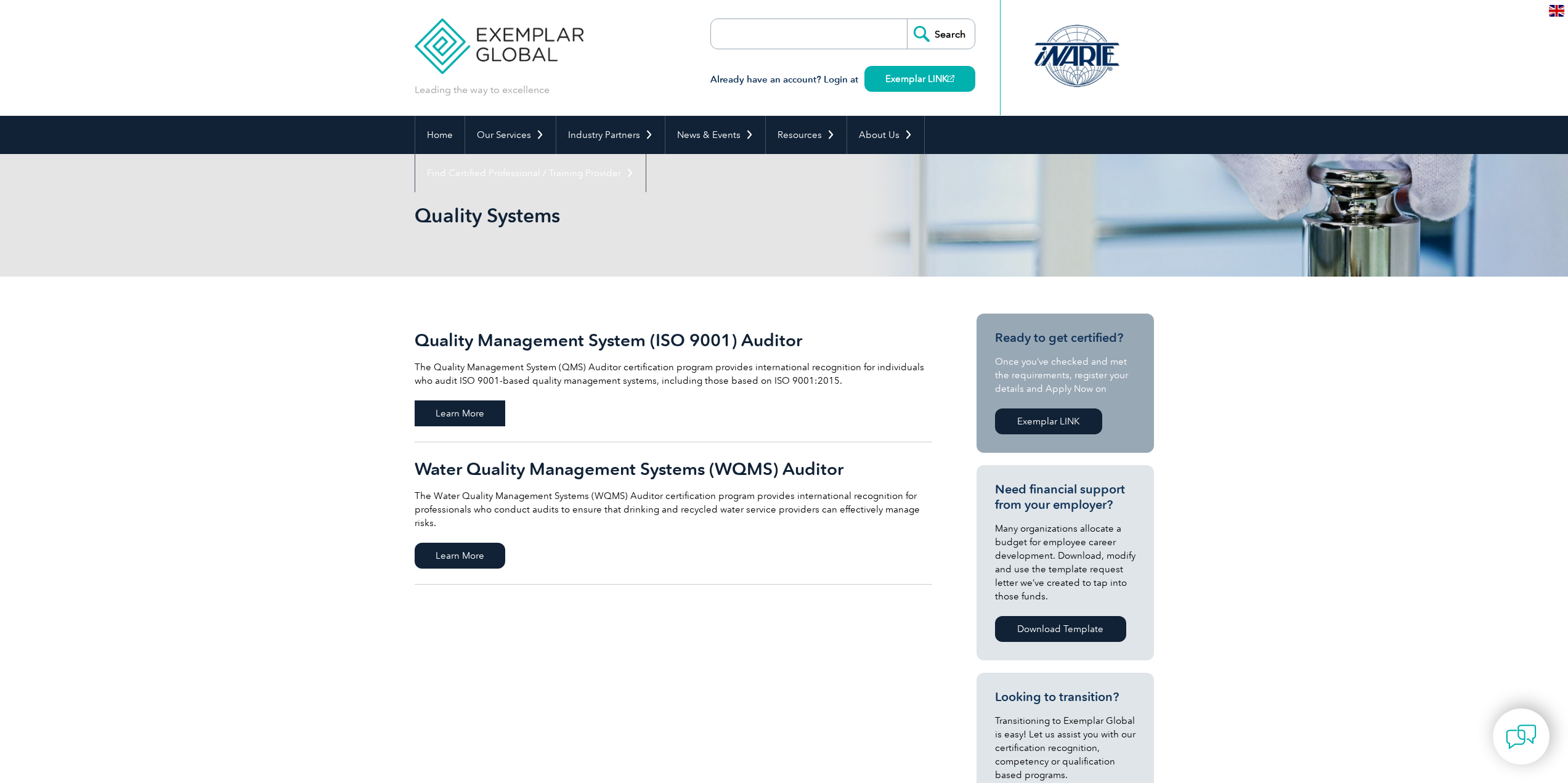
click at [474, 412] on span "Learn More" at bounding box center [460, 413] width 90 height 26
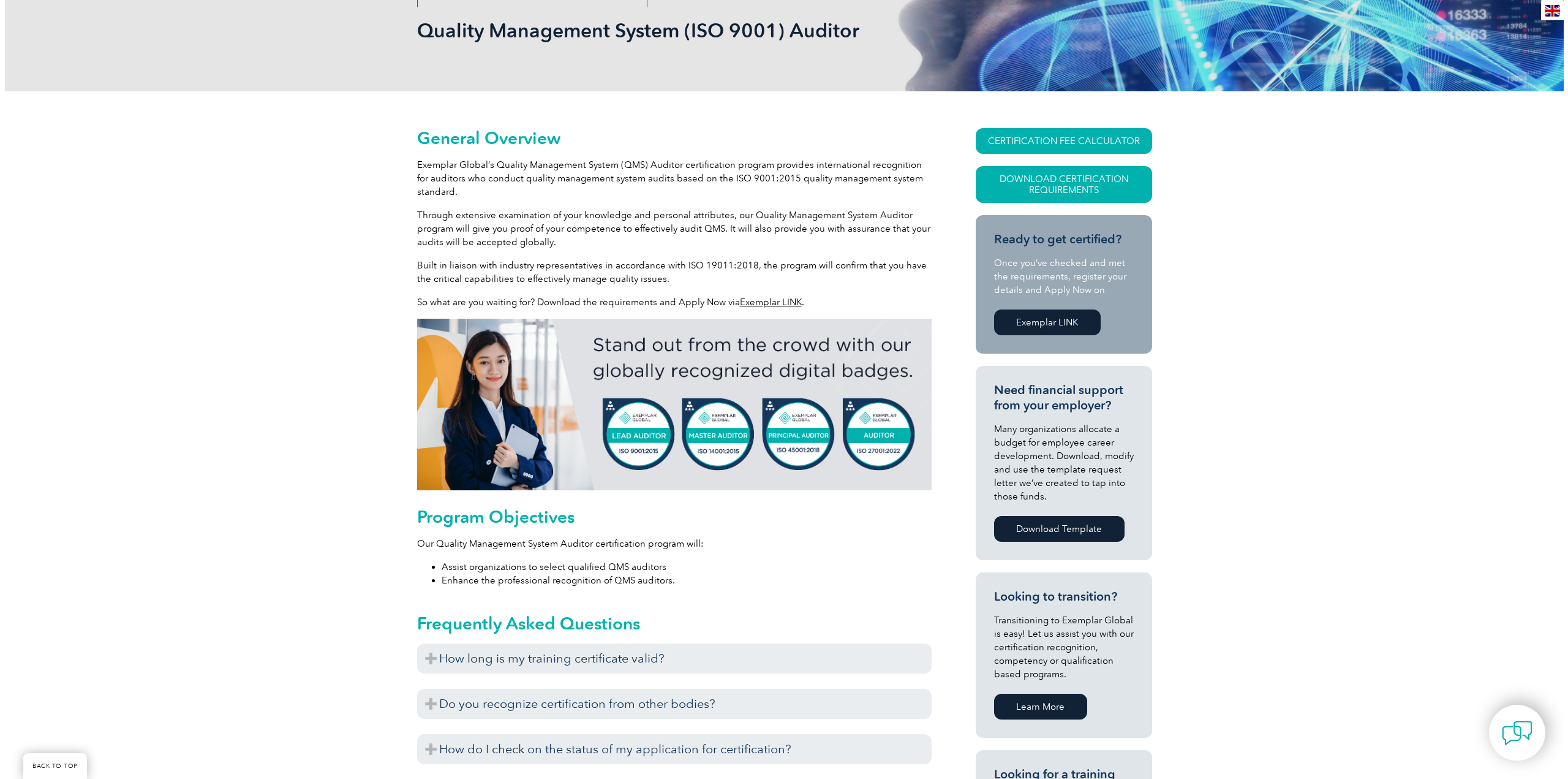
scroll to position [143, 0]
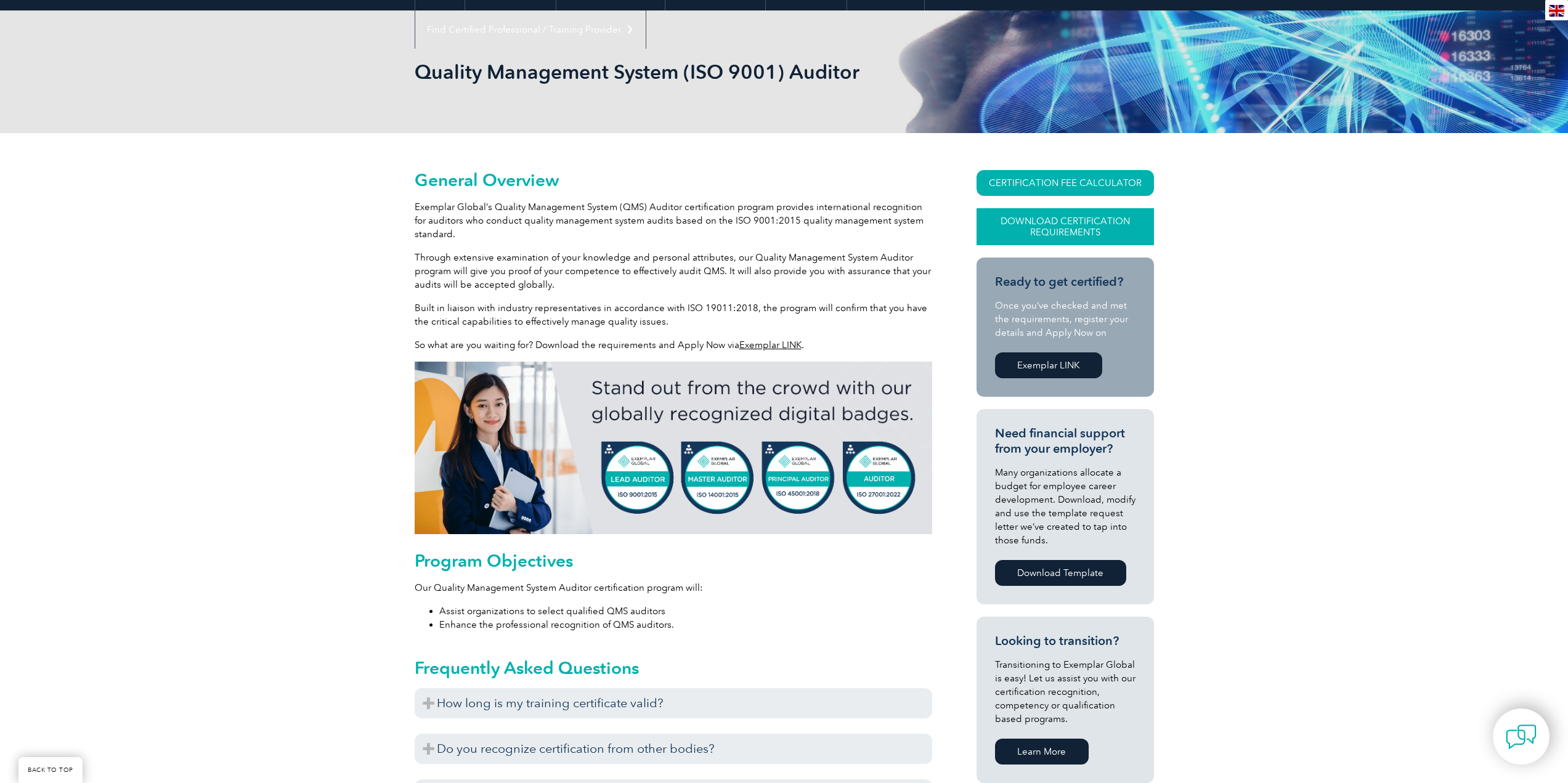
click at [1070, 222] on link "Download Certification Requirements" at bounding box center [1065, 227] width 177 height 37
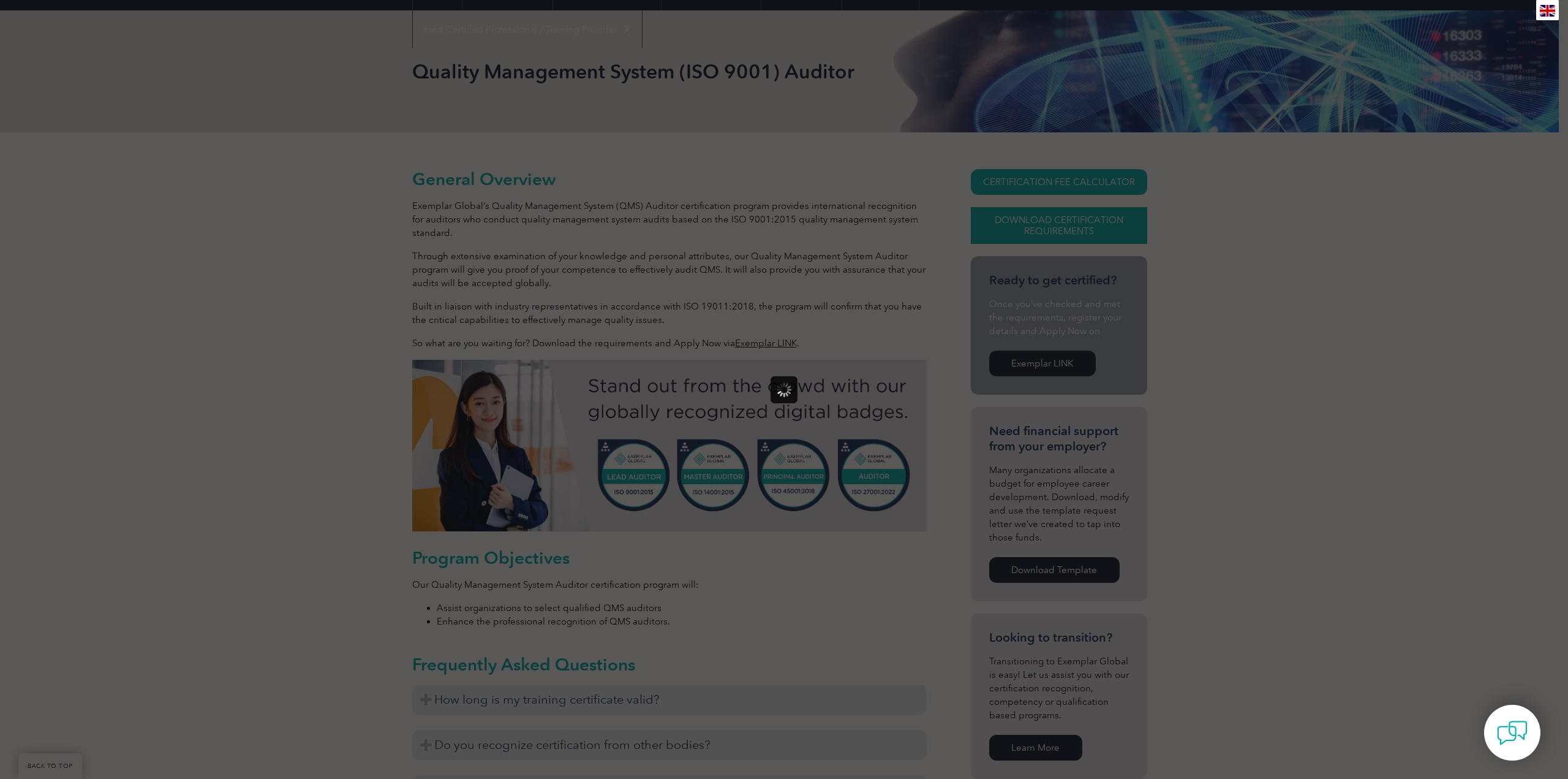
scroll to position [0, 0]
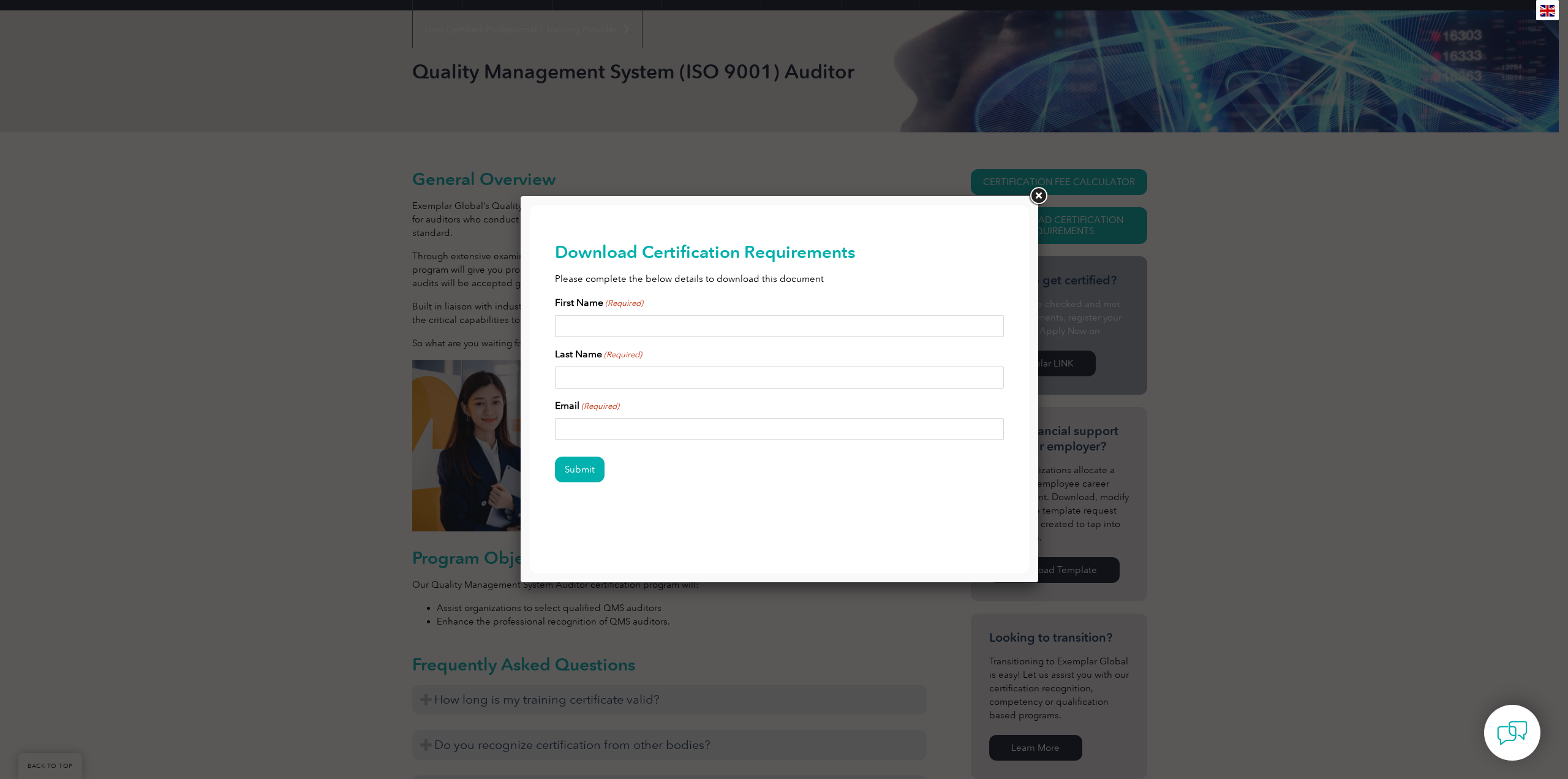
click at [1036, 195] on link at bounding box center [1038, 196] width 22 height 22
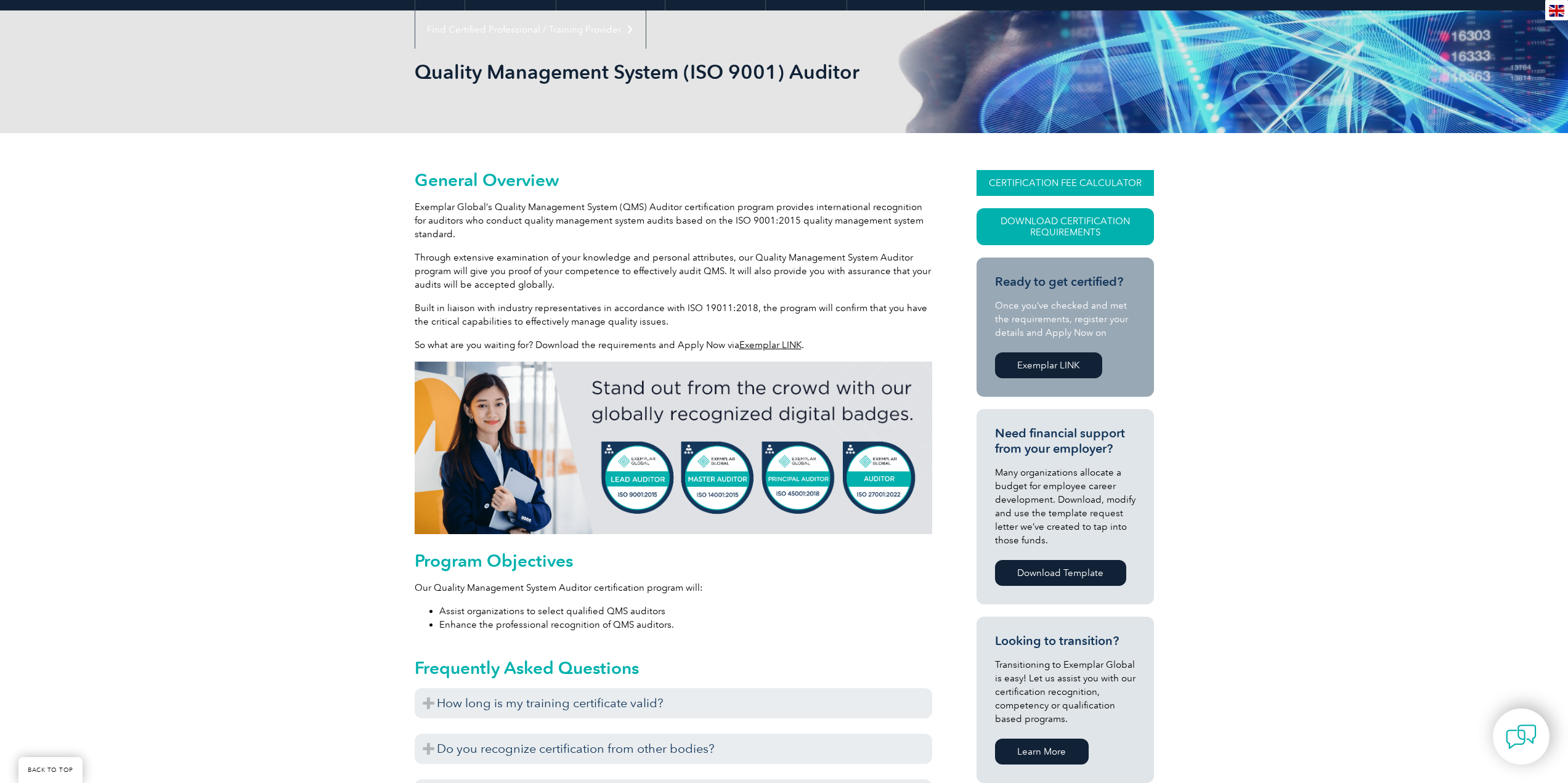
click at [1049, 186] on link "CERTIFICATION FEE CALCULATOR" at bounding box center [1065, 183] width 177 height 26
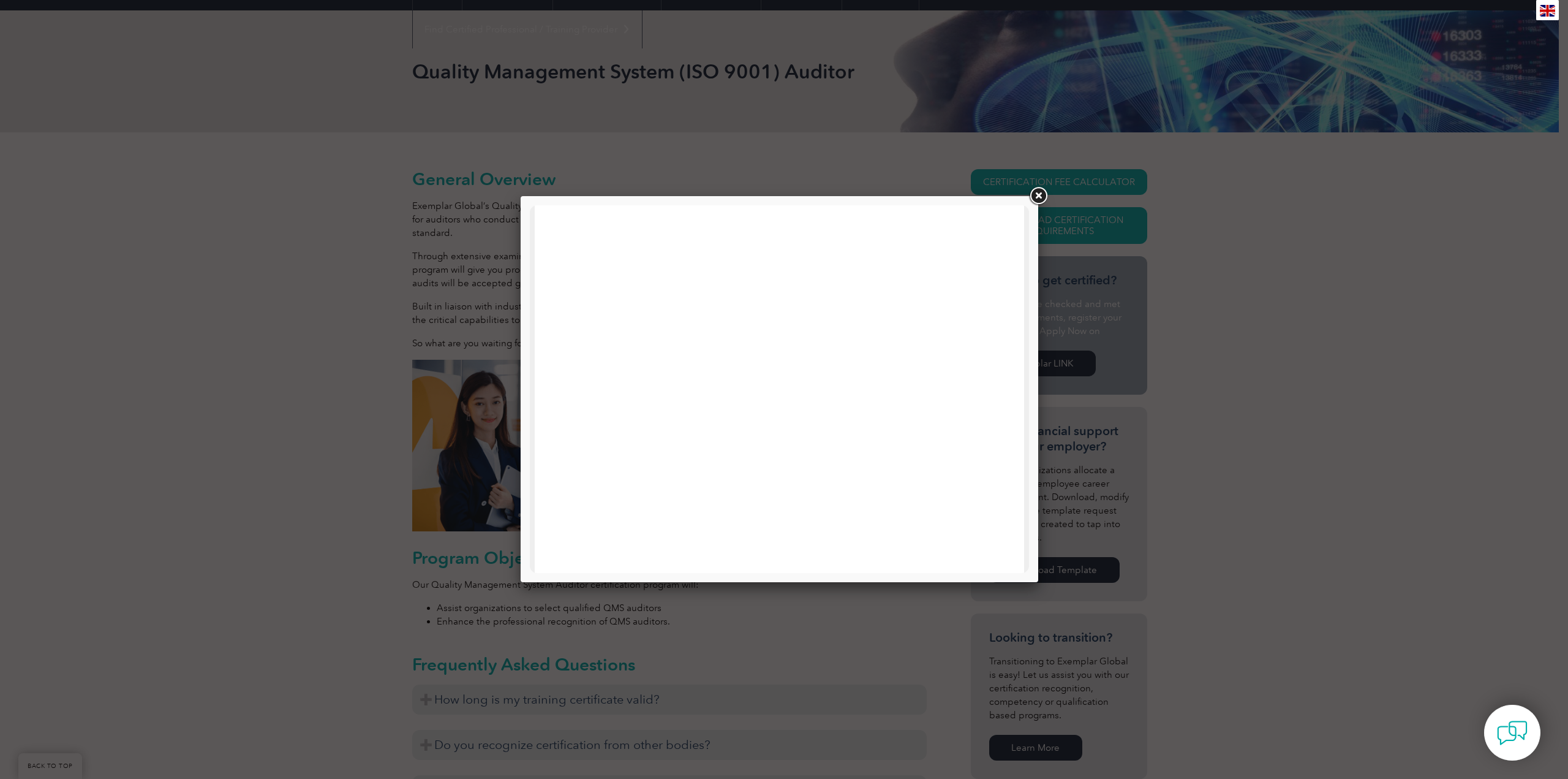
scroll to position [380, 0]
click at [1038, 196] on link at bounding box center [1038, 196] width 22 height 22
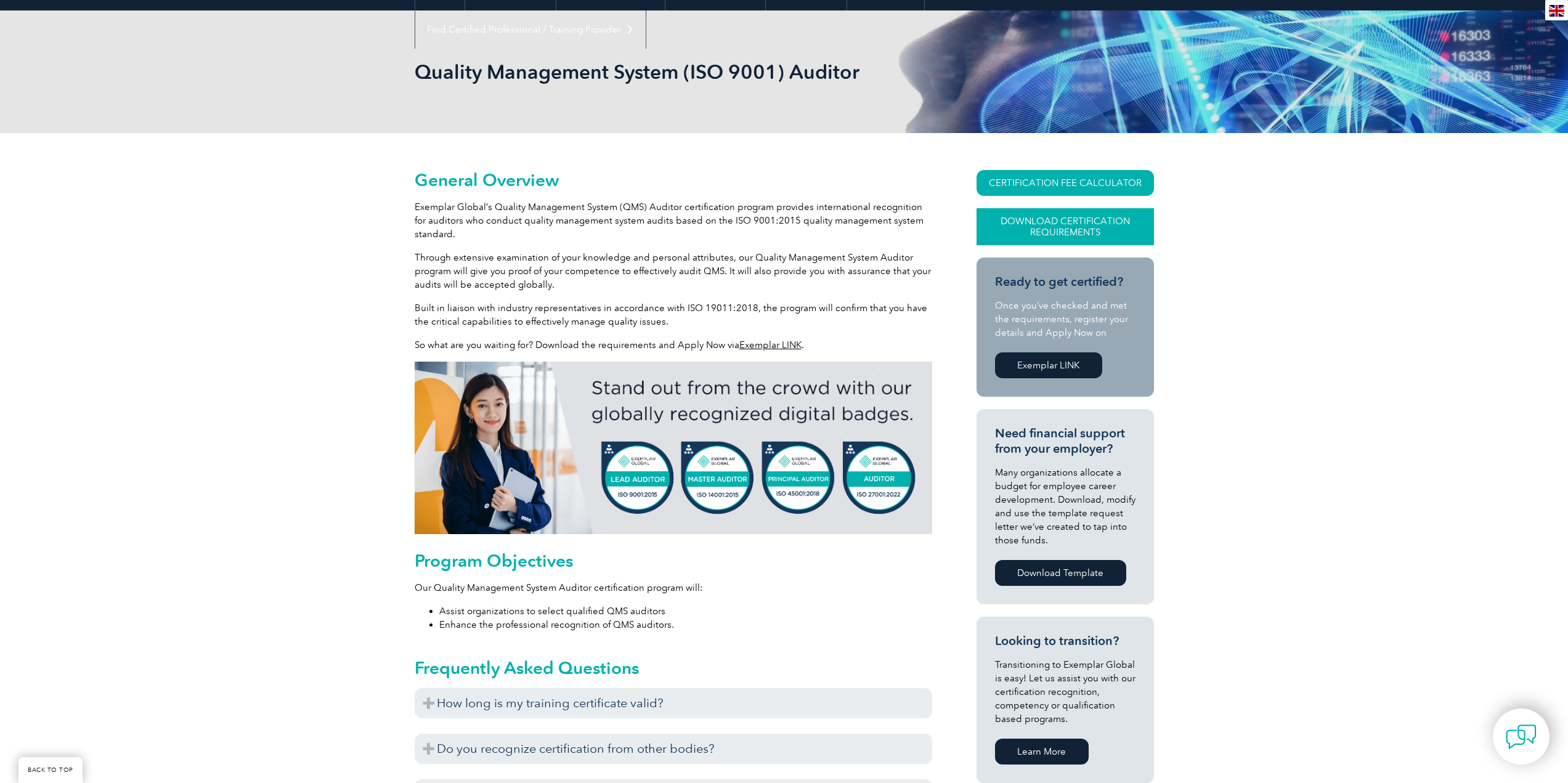
click at [1060, 227] on link "Download Certification Requirements" at bounding box center [1065, 227] width 177 height 37
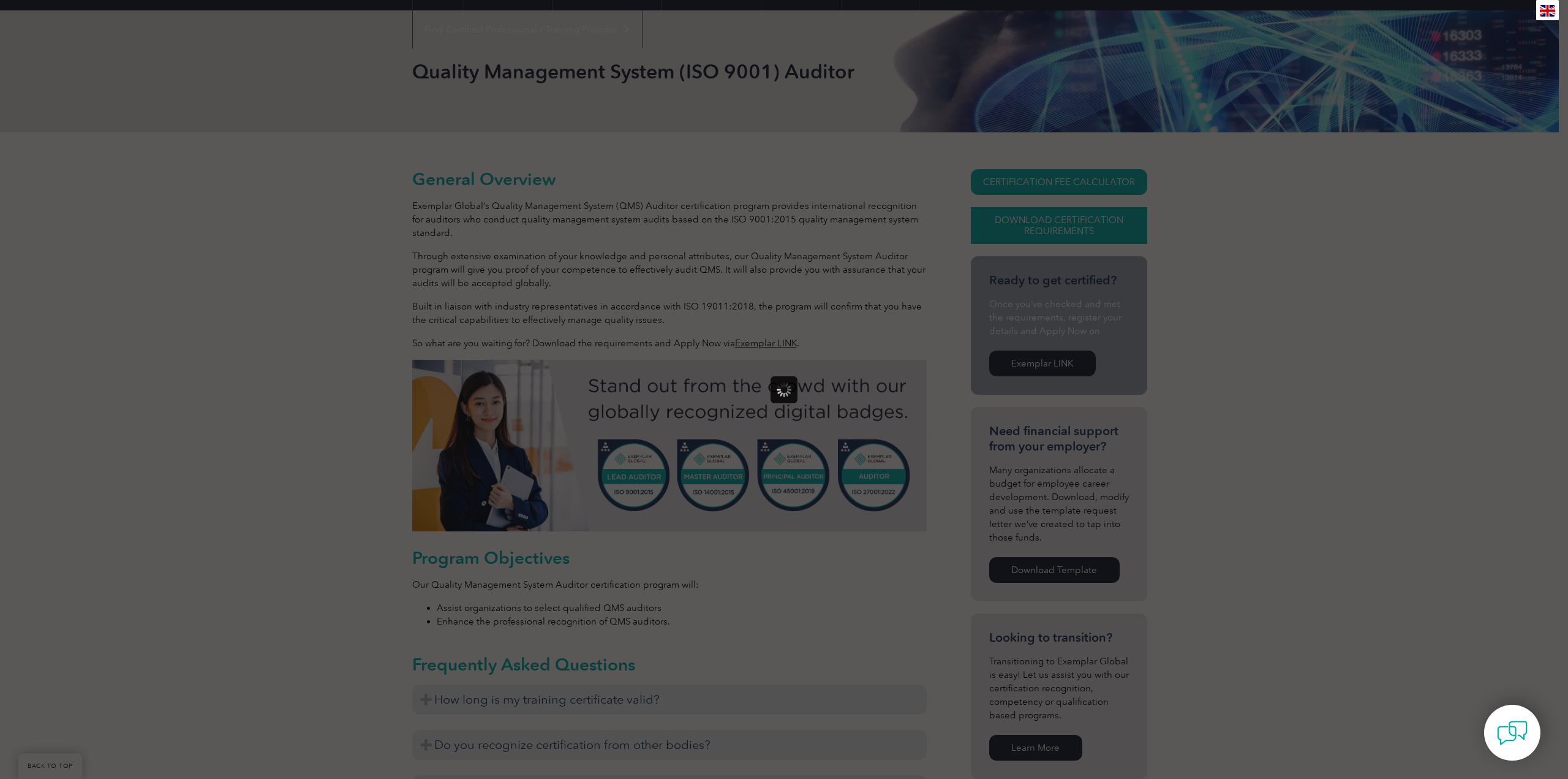
scroll to position [0, 0]
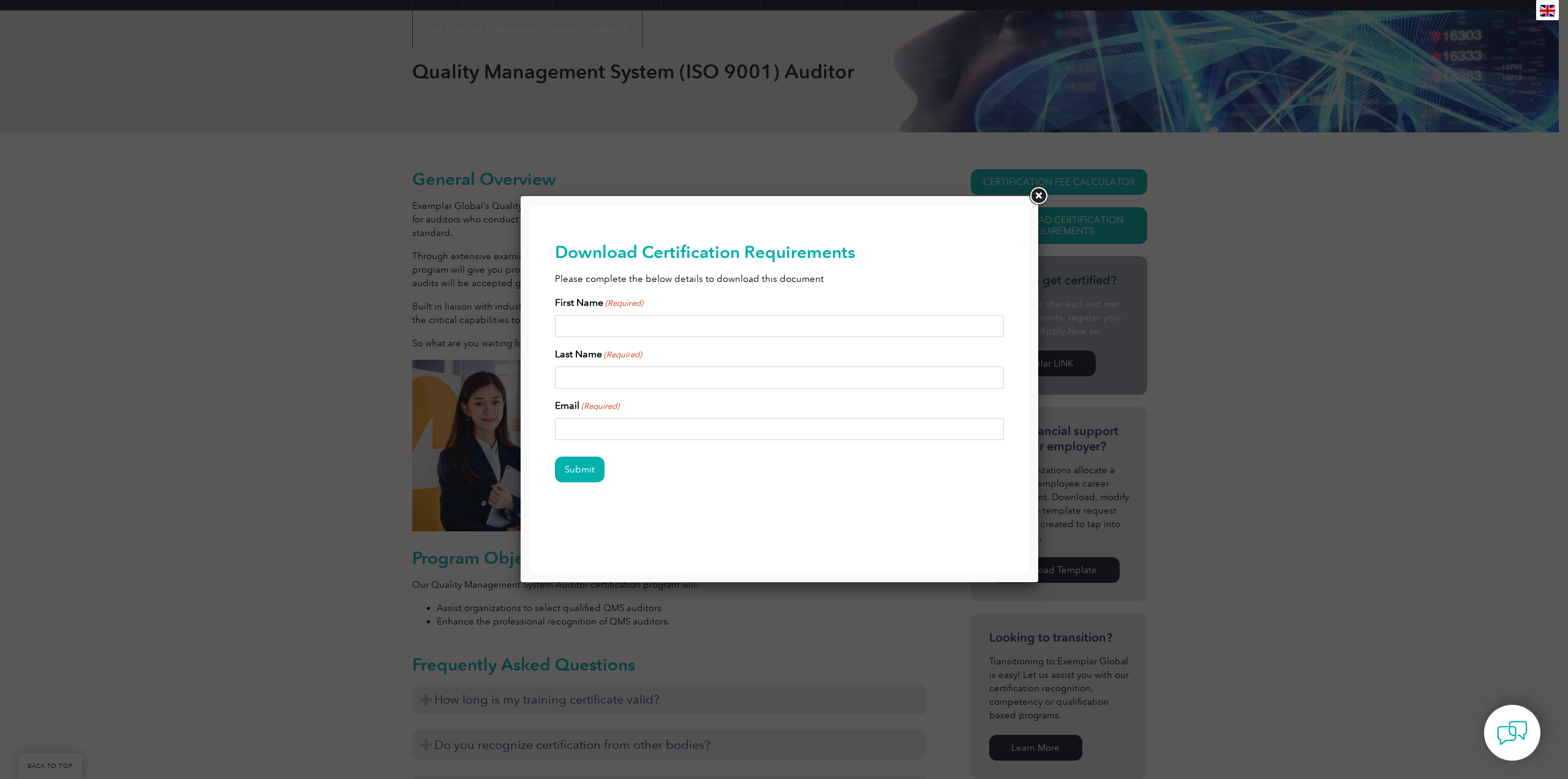
click at [734, 330] on input "First Name (Required)" at bounding box center [780, 326] width 450 height 22
type input "Boyce"
type input "Towell"
click at [656, 434] on input "Email (Required)" at bounding box center [780, 428] width 450 height 22
type input "boyce.towell@gmail.com"
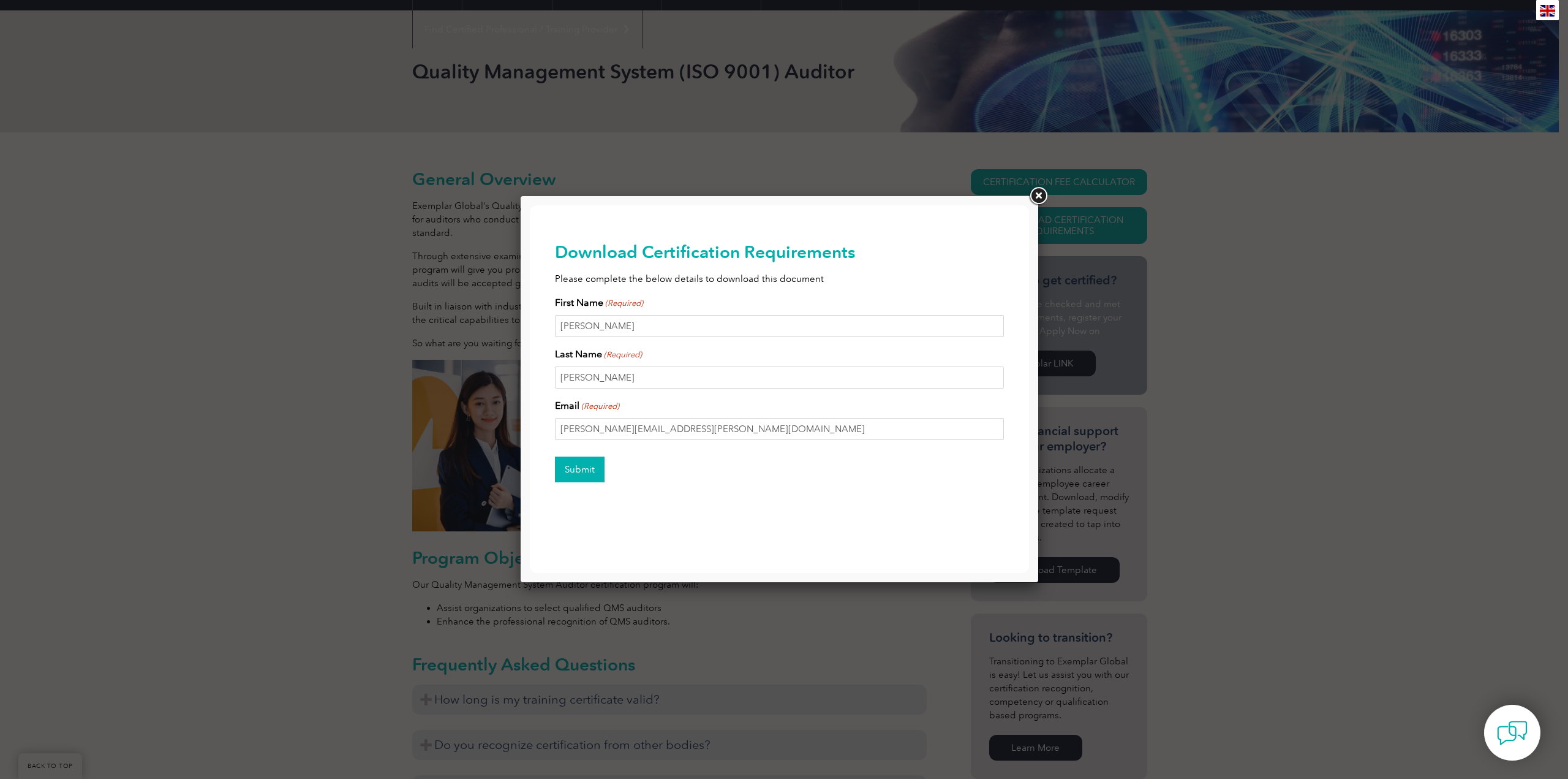
click at [581, 465] on input "Submit" at bounding box center [580, 469] width 49 height 26
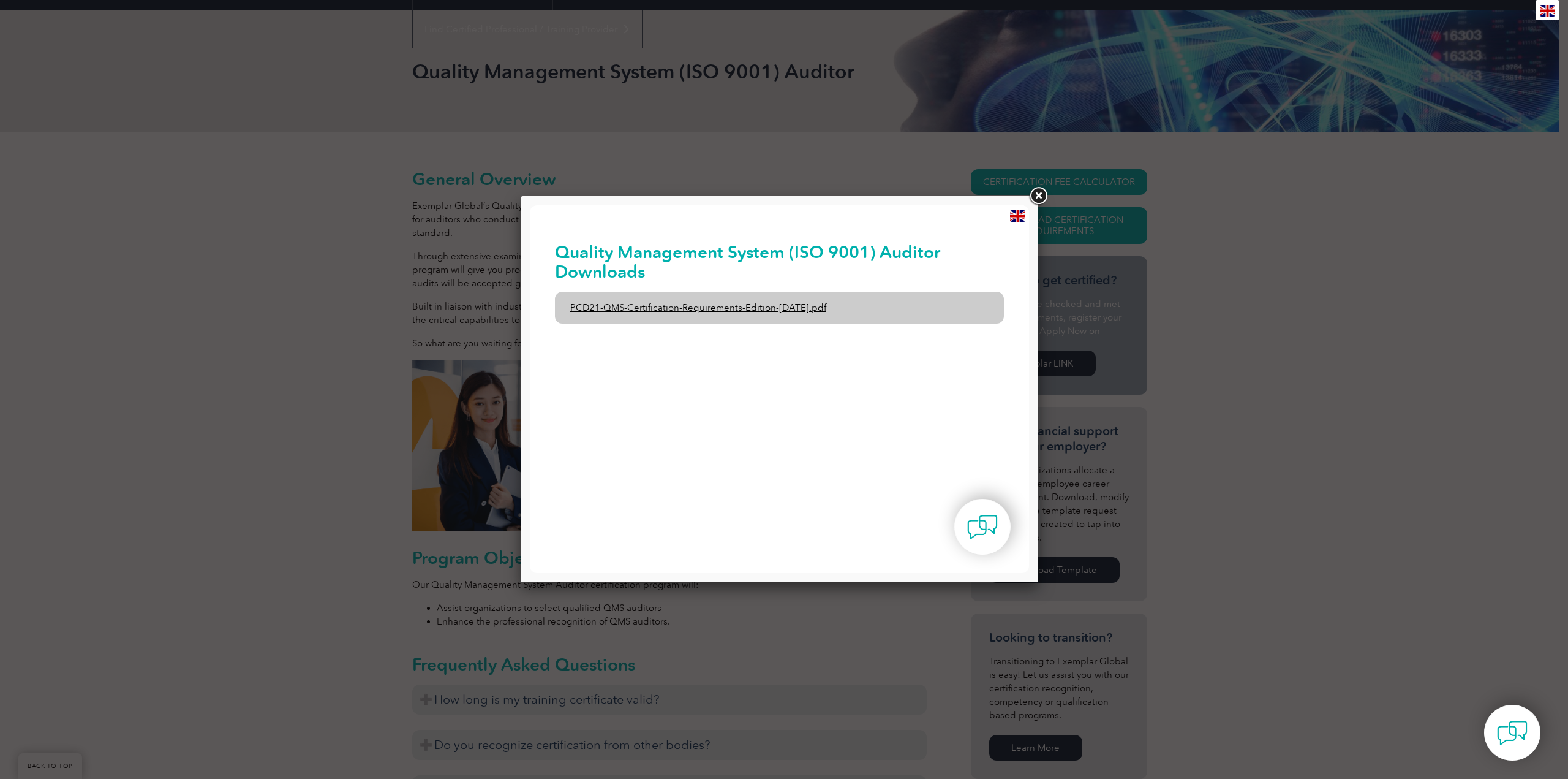
click at [757, 305] on link "PCD21-QMS-Certification-Requirements-Edition-2-April-2022.pdf" at bounding box center [780, 307] width 450 height 32
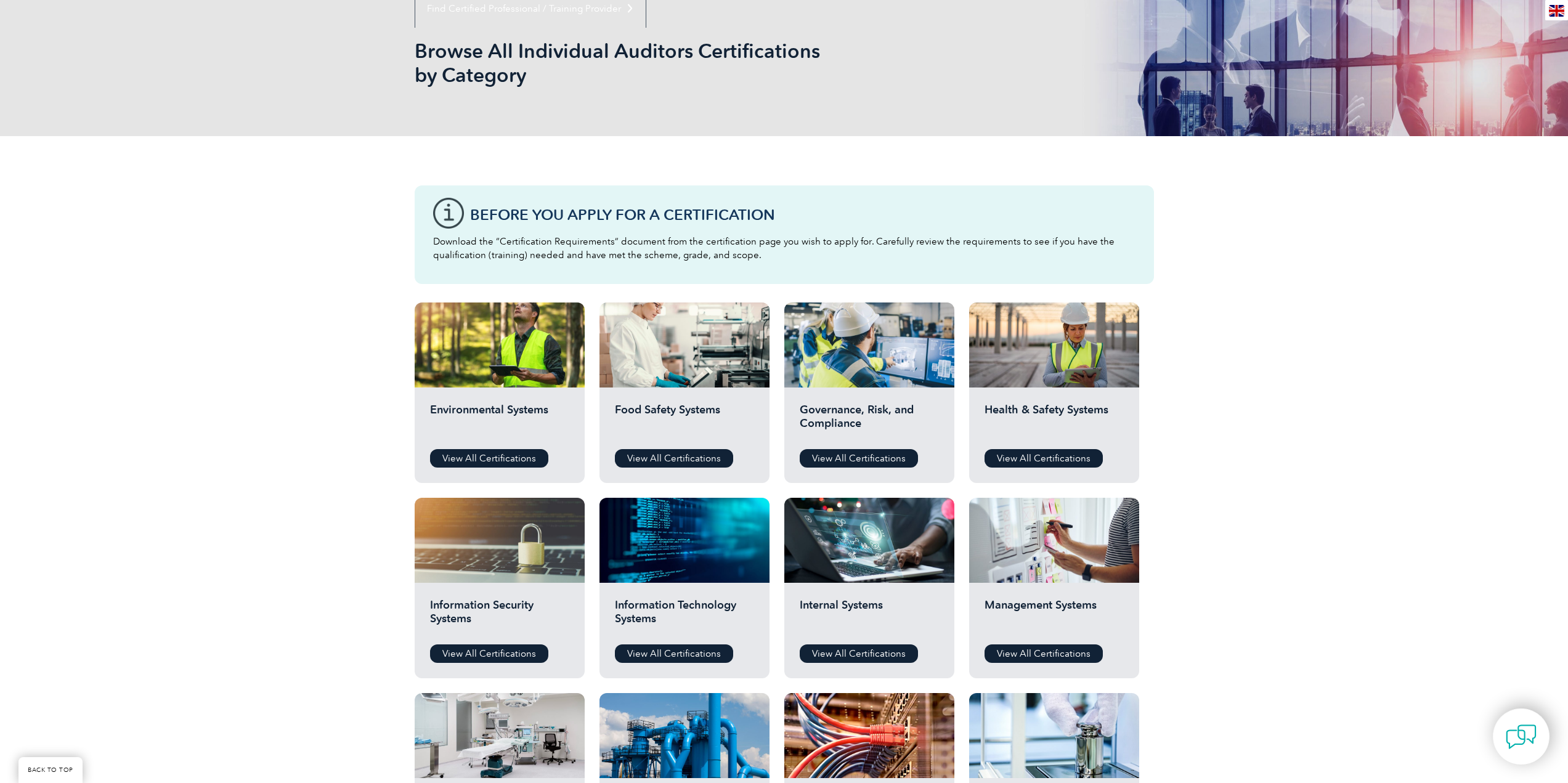
scroll to position [328, 0]
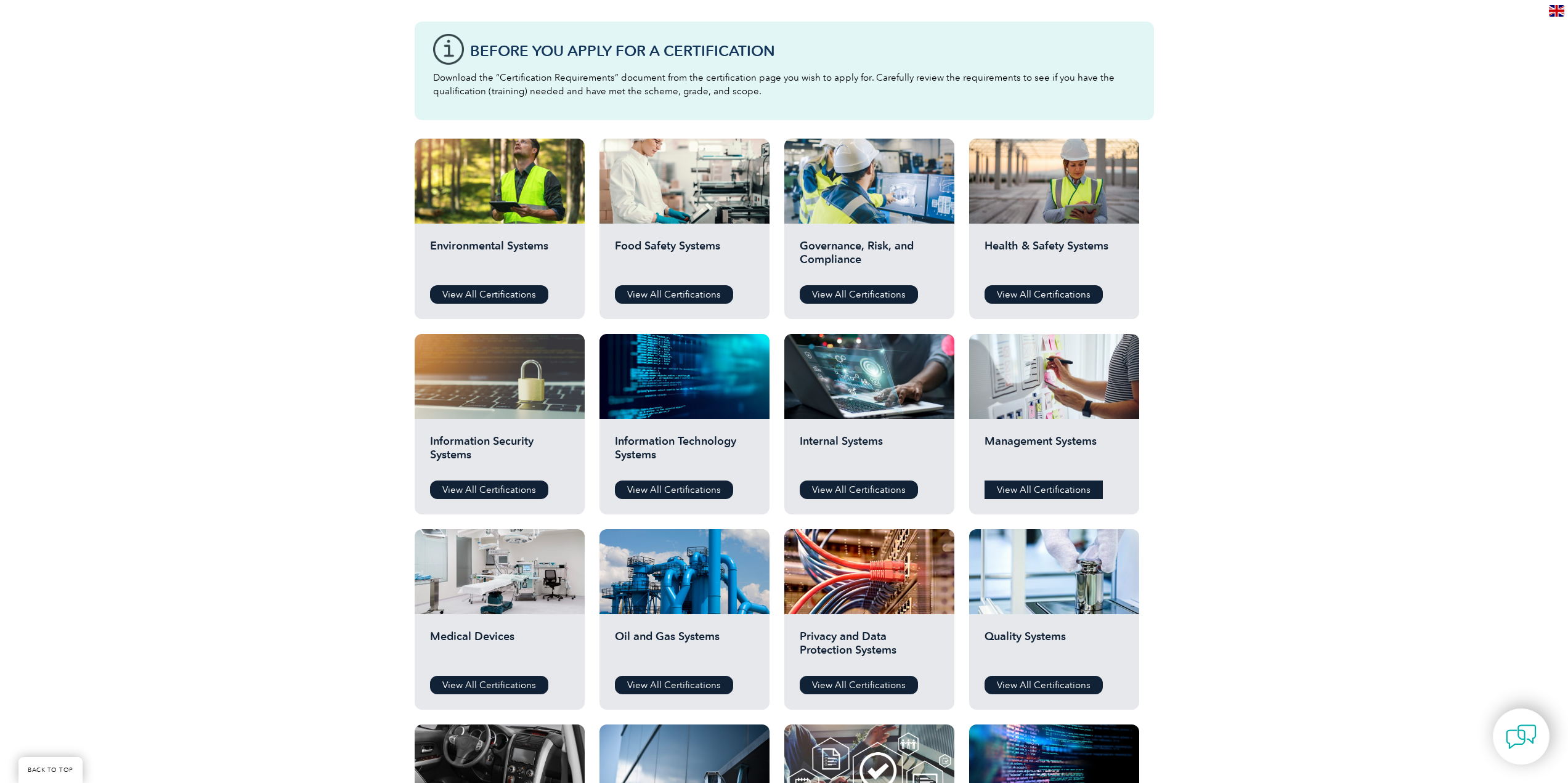
click at [1069, 487] on link "View All Certifications" at bounding box center [1044, 489] width 119 height 18
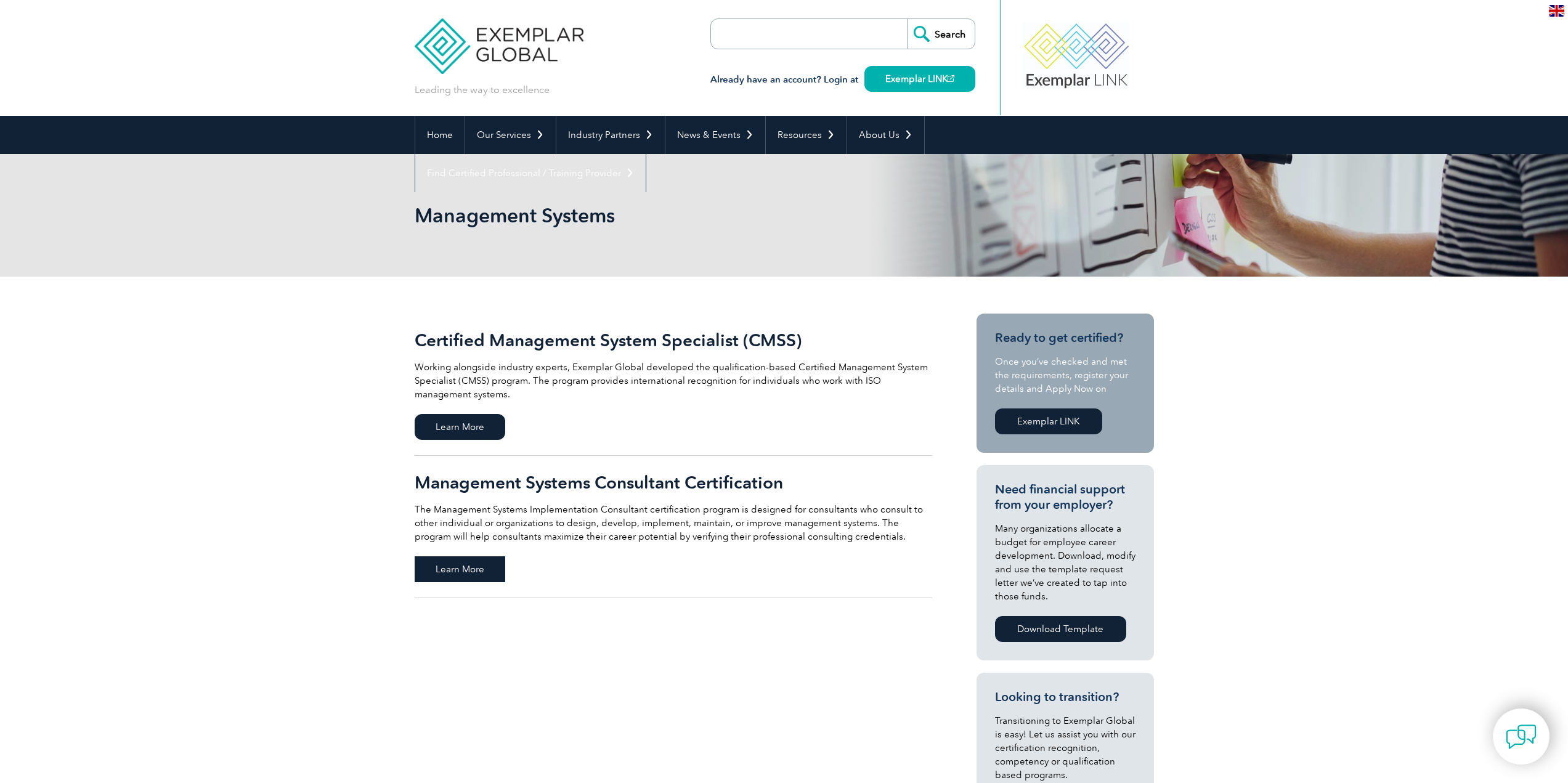
click at [482, 559] on span "Learn More" at bounding box center [460, 569] width 90 height 26
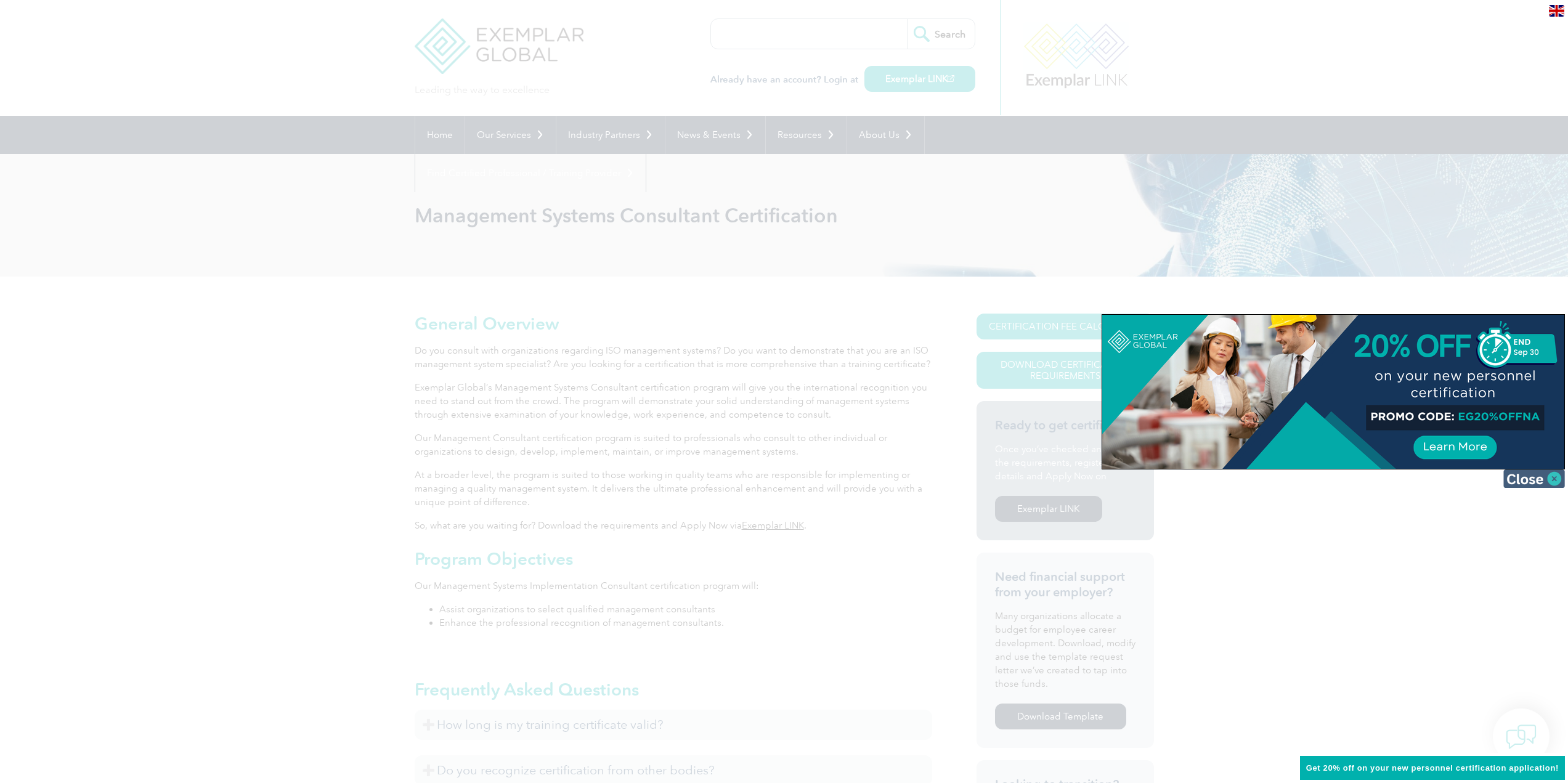
click at [1559, 478] on img at bounding box center [1534, 478] width 62 height 18
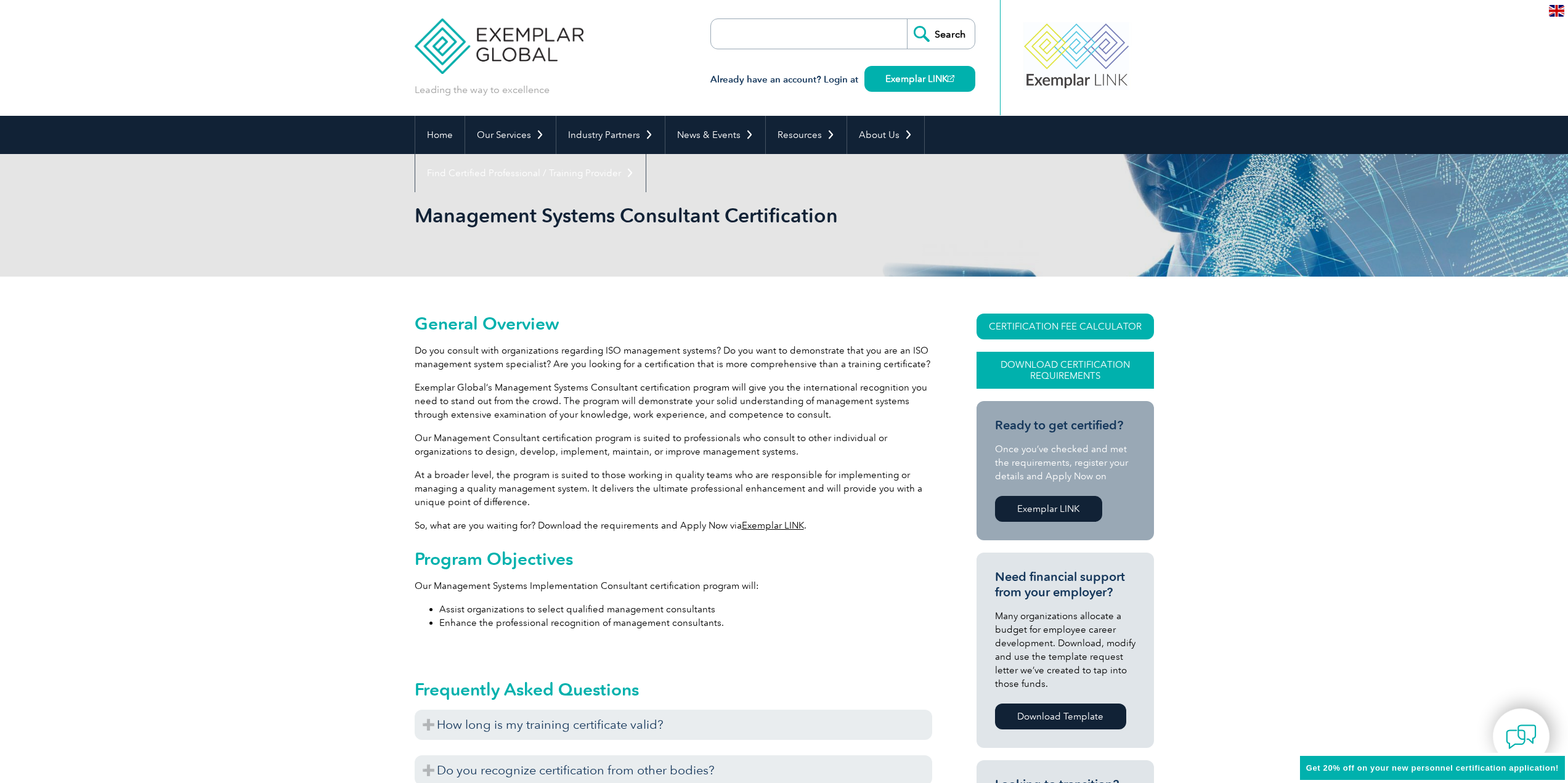
click at [1047, 369] on link "Download Certification Requirements" at bounding box center [1065, 370] width 177 height 37
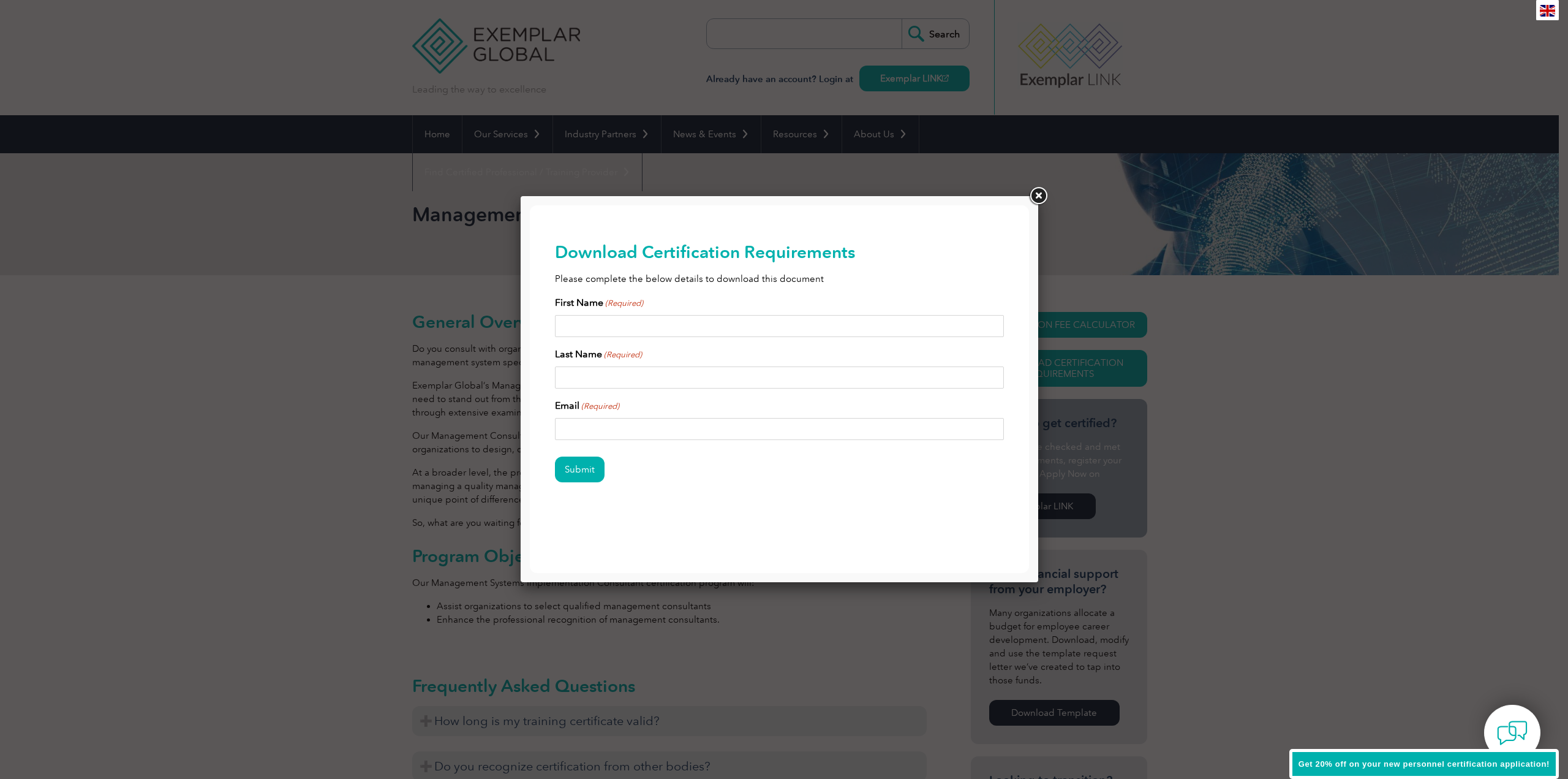
click at [732, 327] on input "First Name (Required)" at bounding box center [780, 326] width 450 height 22
type input "Boyce"
type input "Towell"
click at [632, 425] on input "Email (Required)" at bounding box center [780, 428] width 450 height 22
type input "boyce.towell@gmail.com"
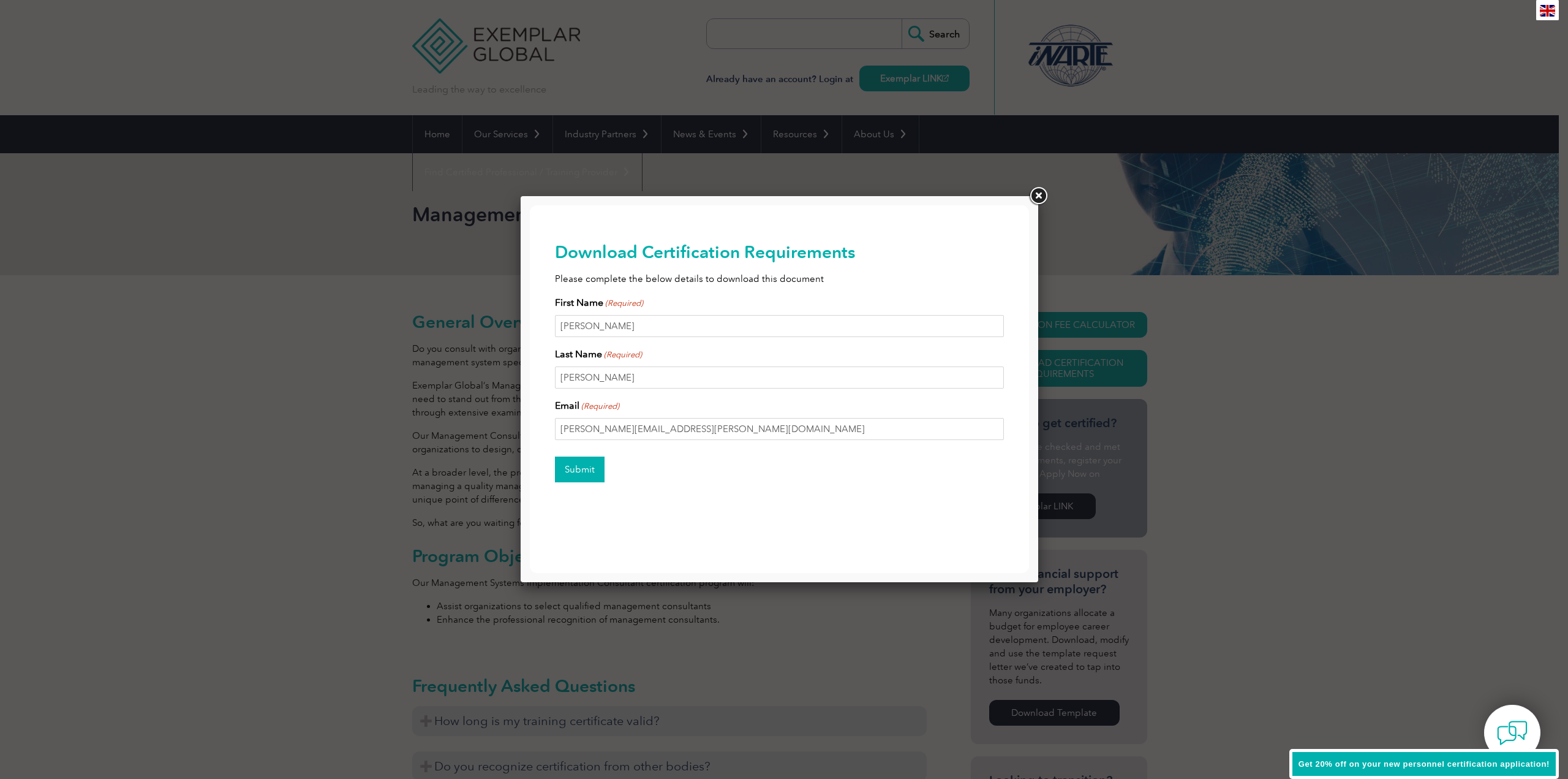
click at [582, 467] on input "Submit" at bounding box center [580, 469] width 49 height 26
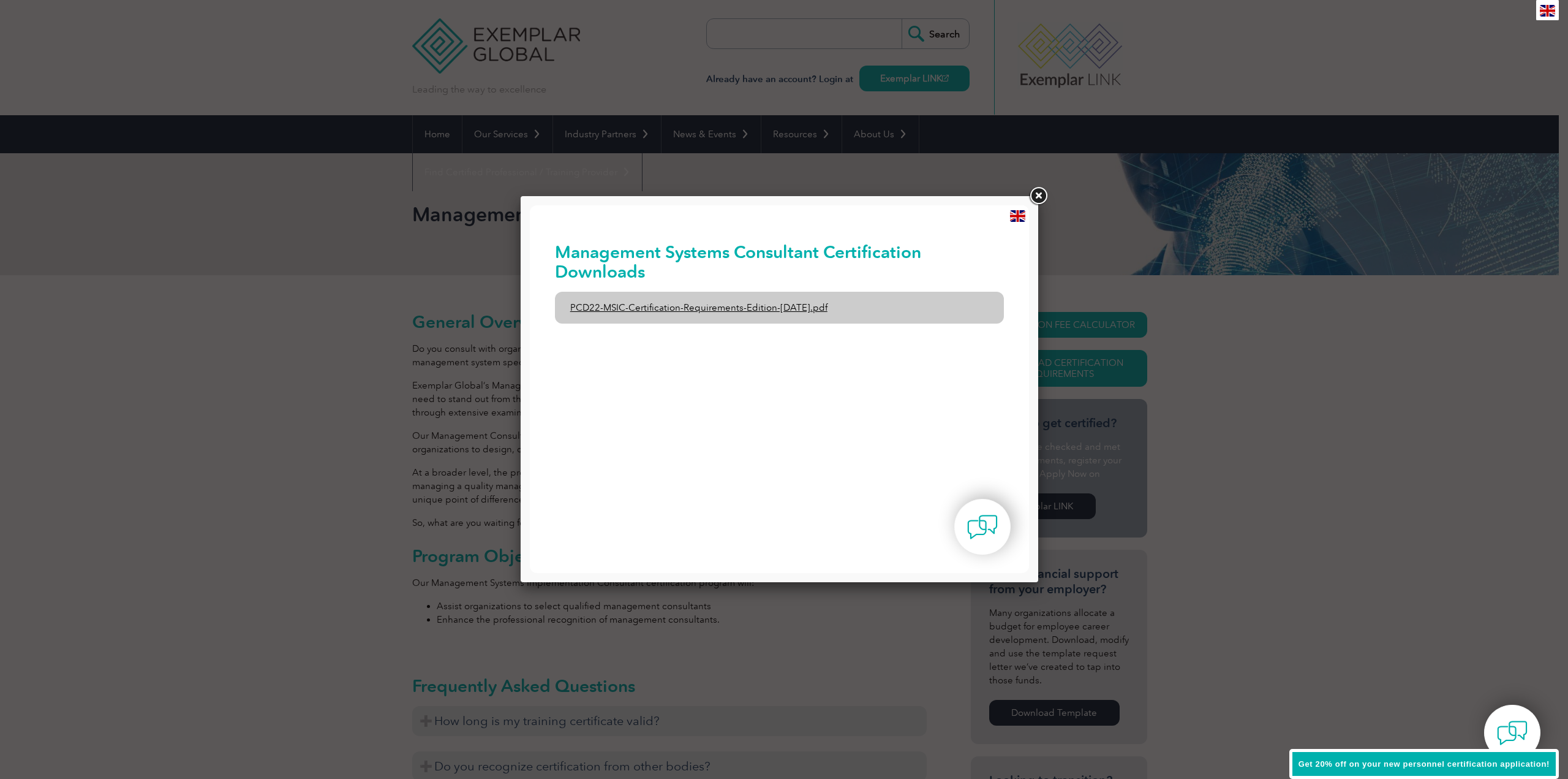
click at [797, 310] on link "PCD22-MSIC-Certification-Requirements-Edition-3-July-2021.pdf" at bounding box center [780, 307] width 450 height 32
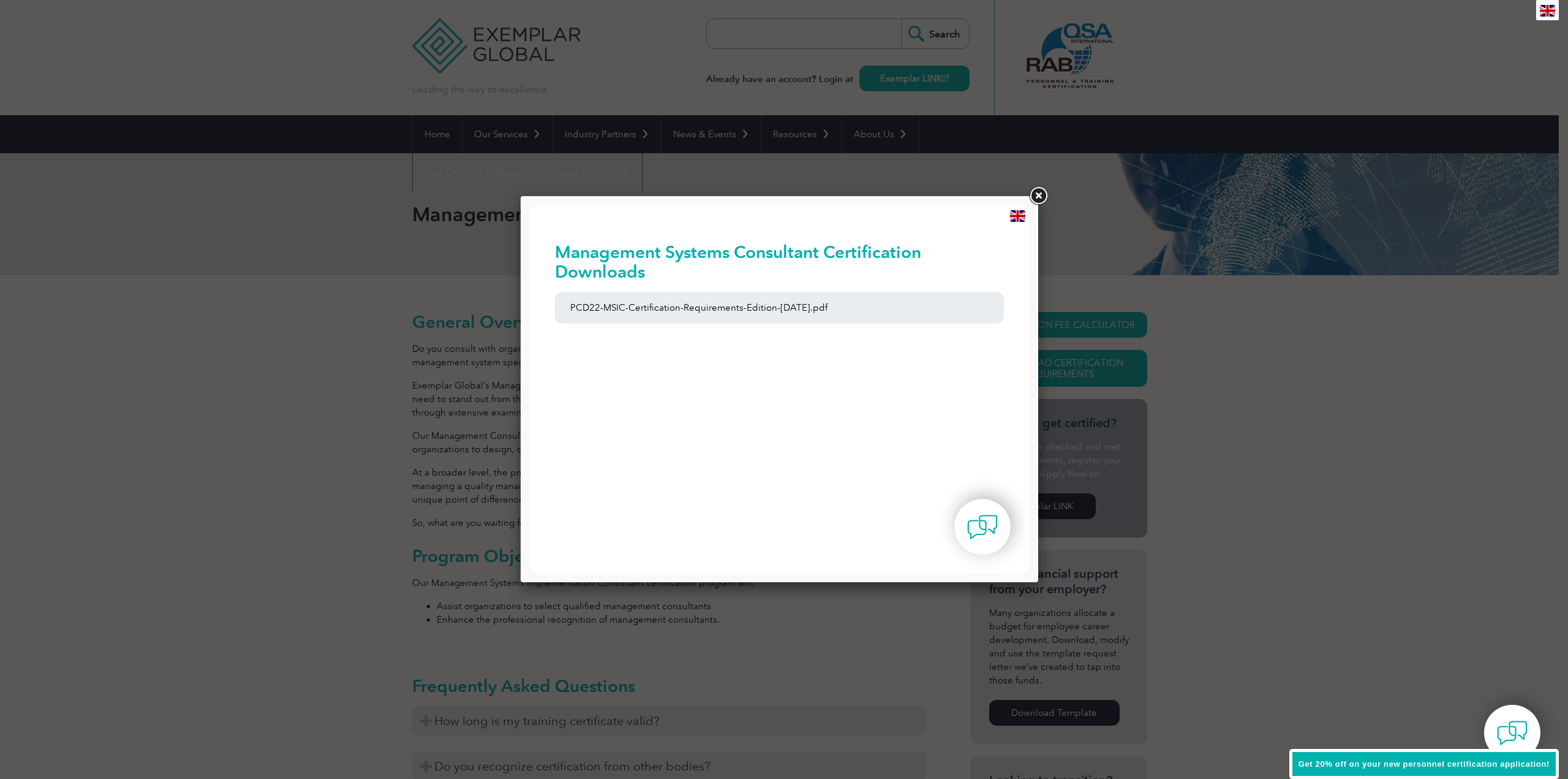
click at [1043, 195] on link at bounding box center [1038, 196] width 22 height 22
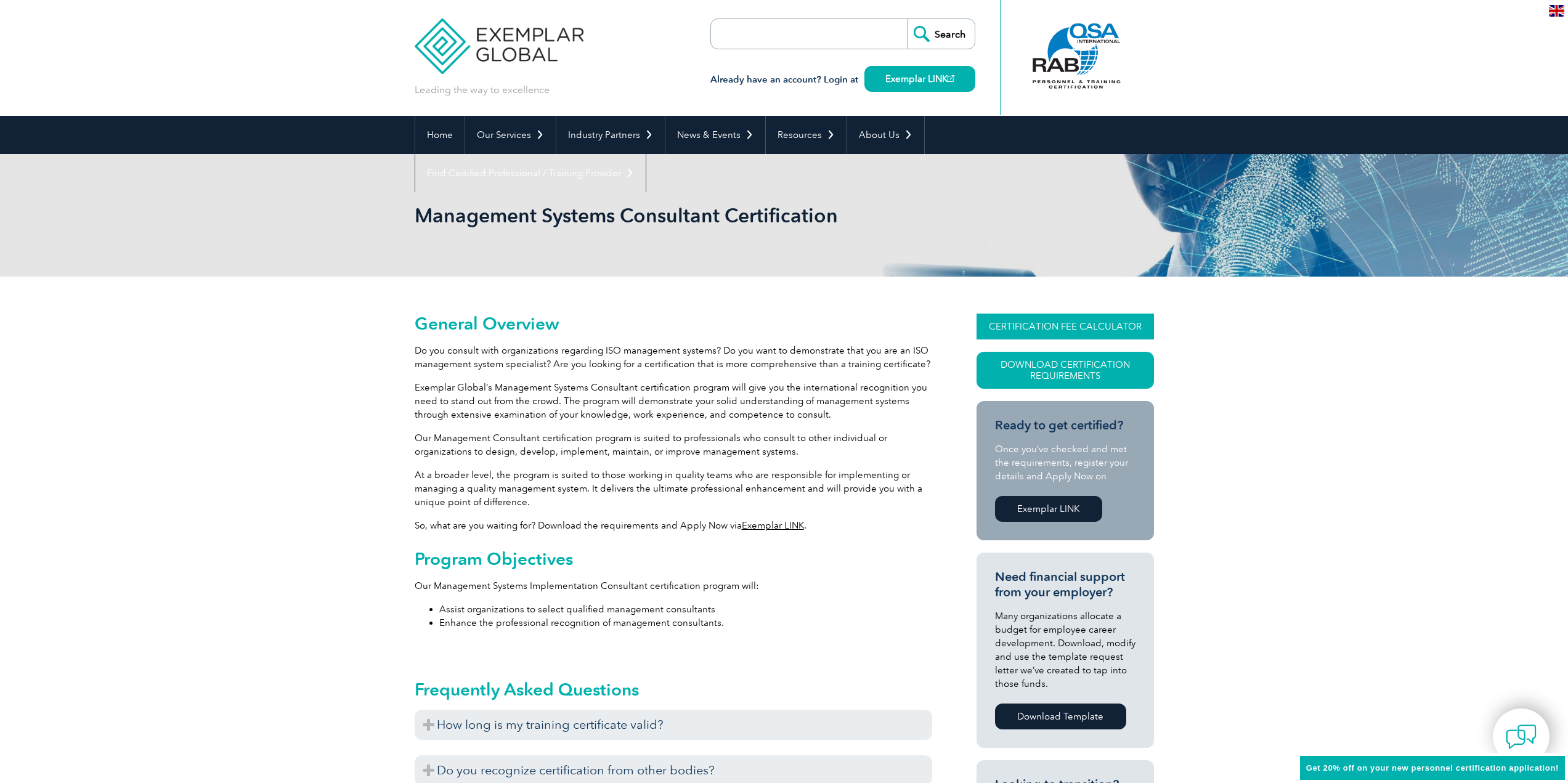
click at [1066, 324] on link "CERTIFICATION FEE CALCULATOR" at bounding box center [1065, 326] width 177 height 26
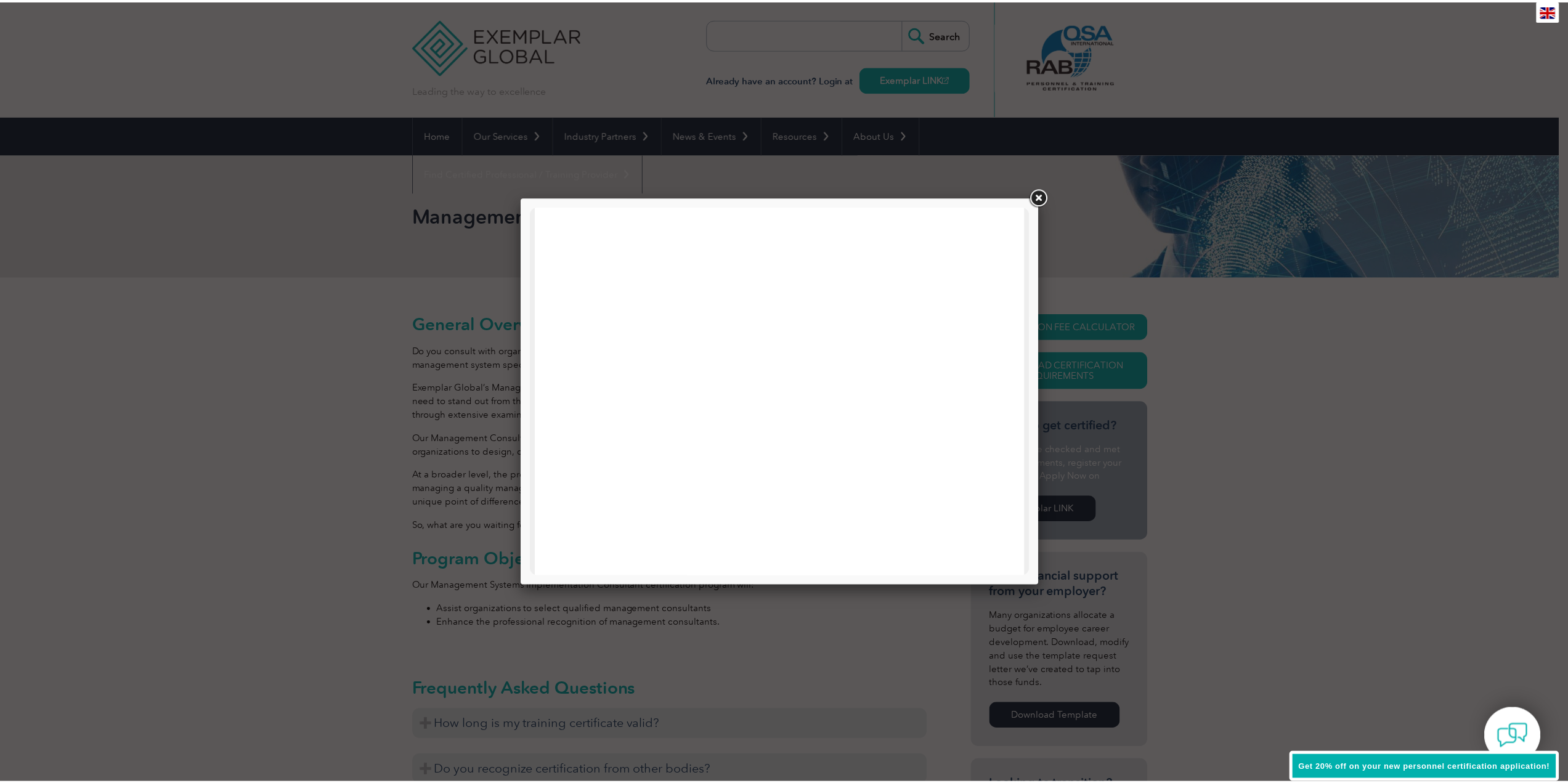
scroll to position [226, 0]
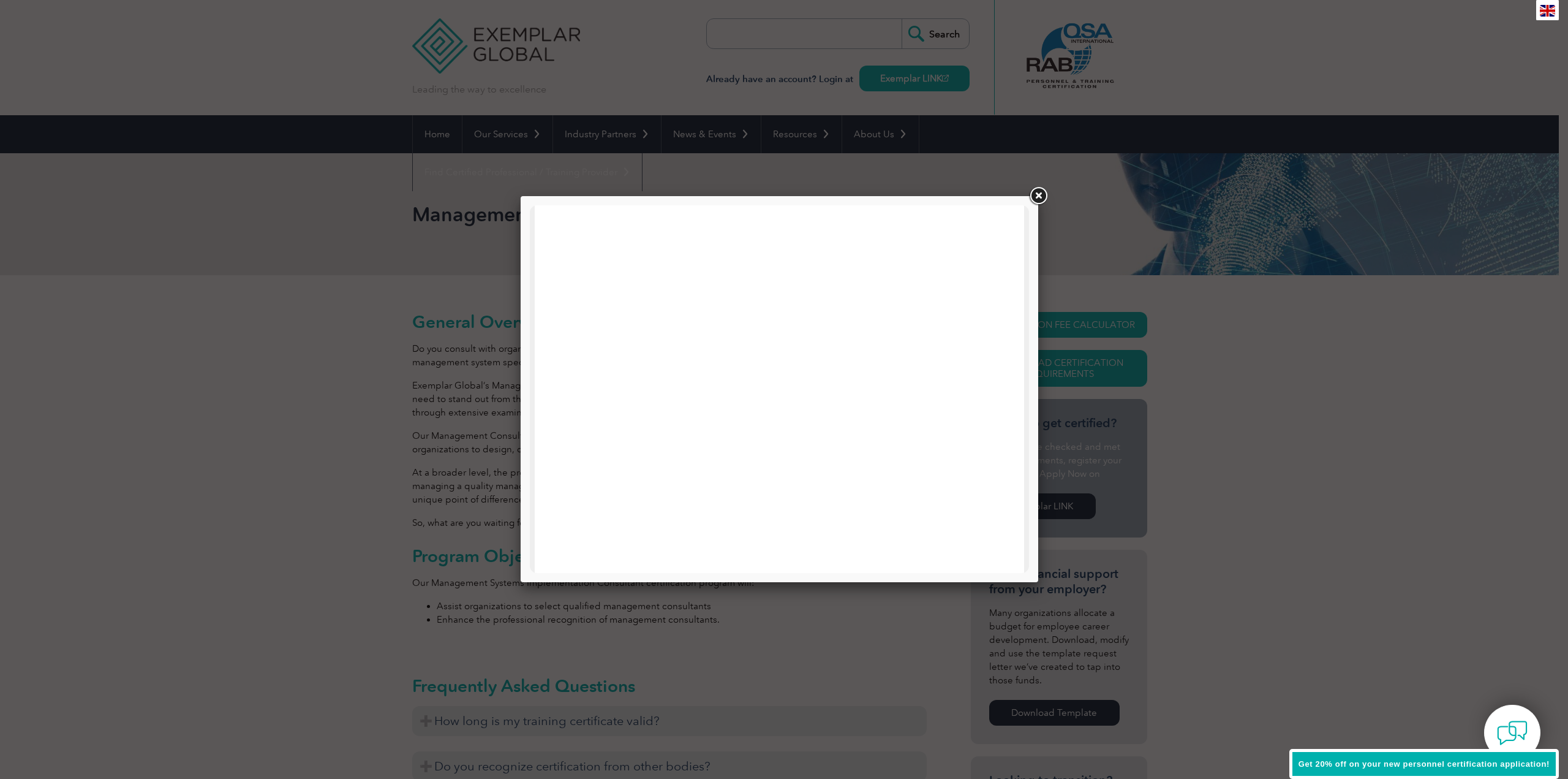
click at [1036, 193] on link at bounding box center [1038, 196] width 22 height 22
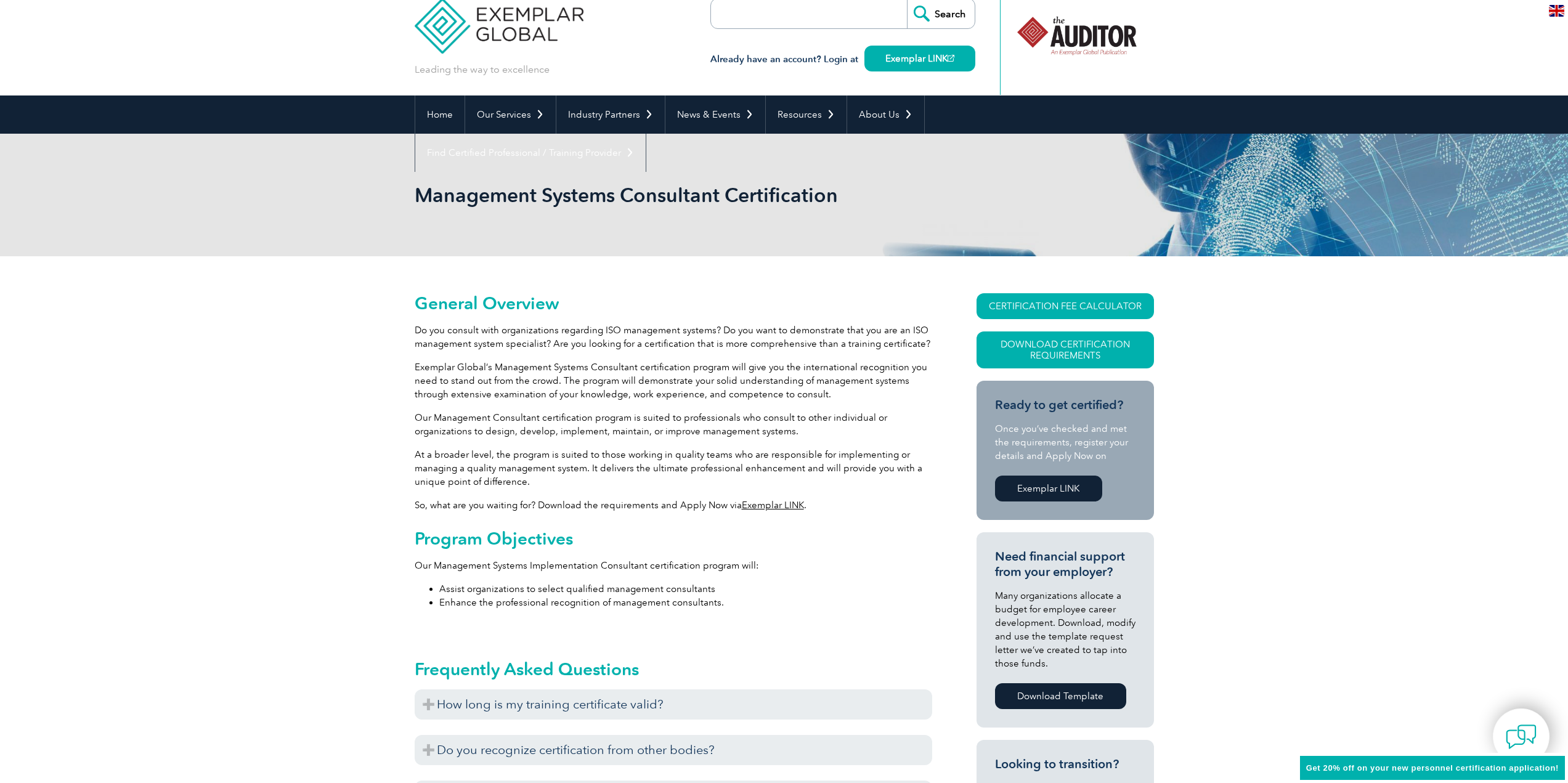
scroll to position [0, 0]
